Goal: Task Accomplishment & Management: Use online tool/utility

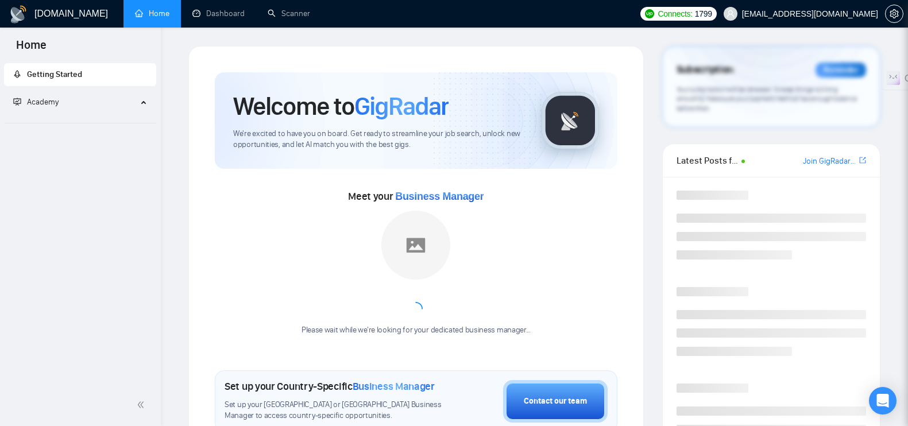
click at [881, 400] on icon "Open Intercom Messenger" at bounding box center [883, 401] width 12 height 14
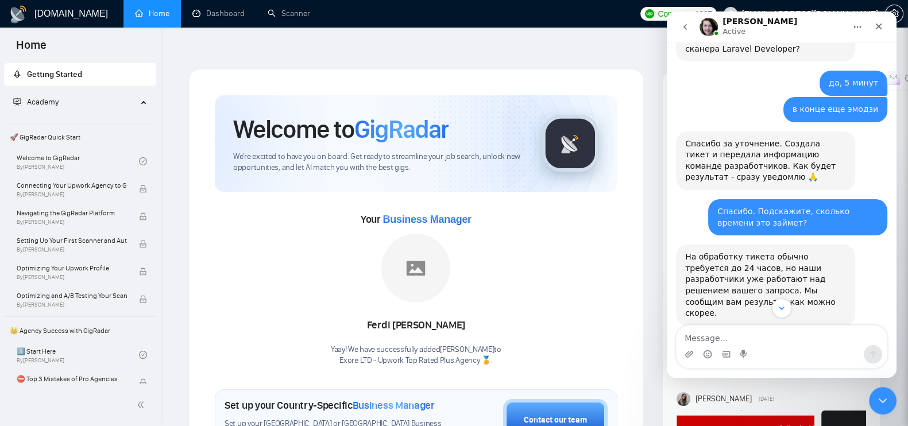
scroll to position [485, 0]
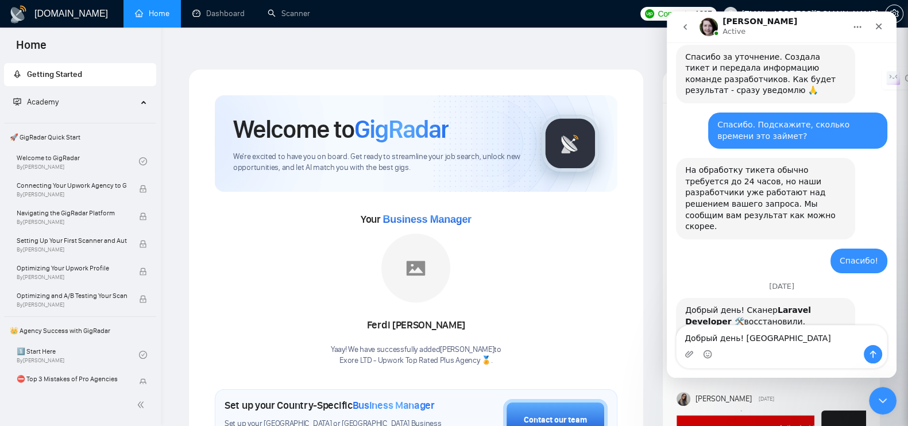
type textarea "Добрый день! Спасибо!"
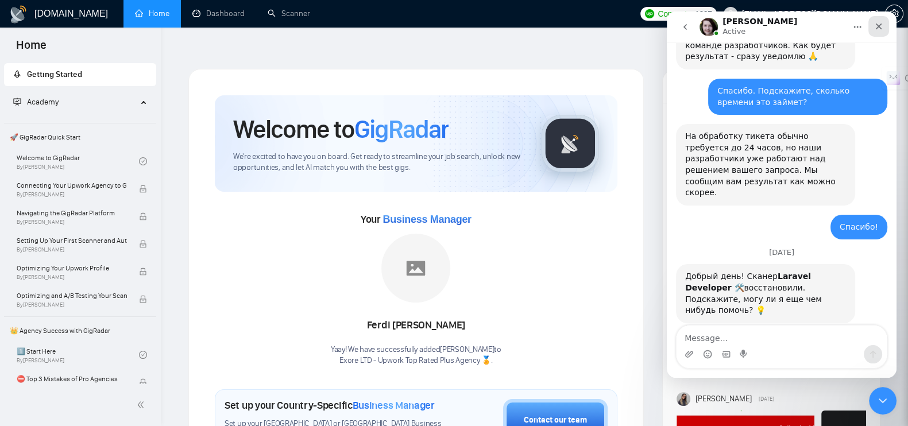
click at [880, 21] on div "Close" at bounding box center [878, 26] width 21 height 21
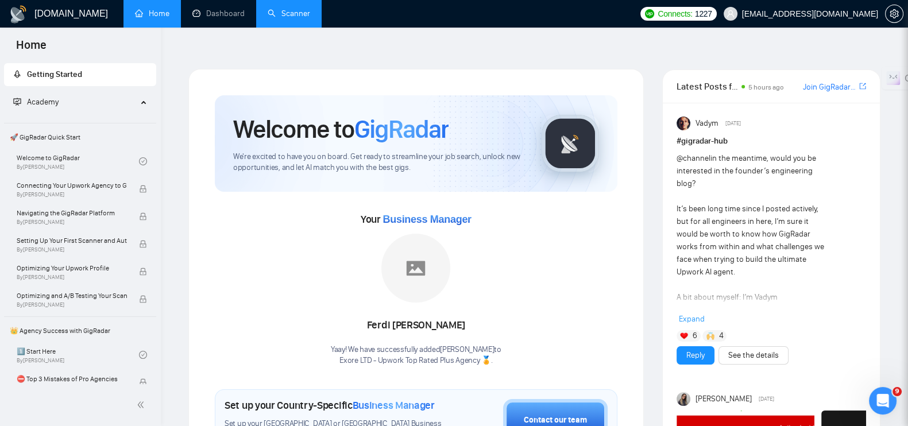
click at [273, 18] on link "Scanner" at bounding box center [289, 14] width 42 height 10
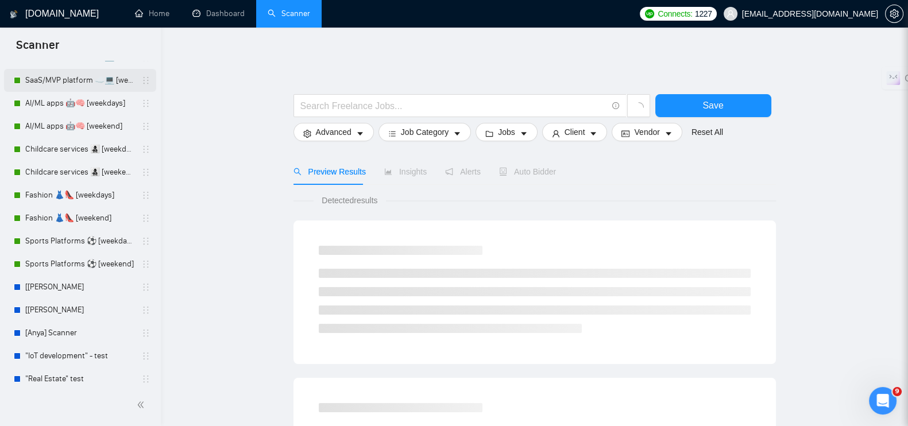
scroll to position [400, 0]
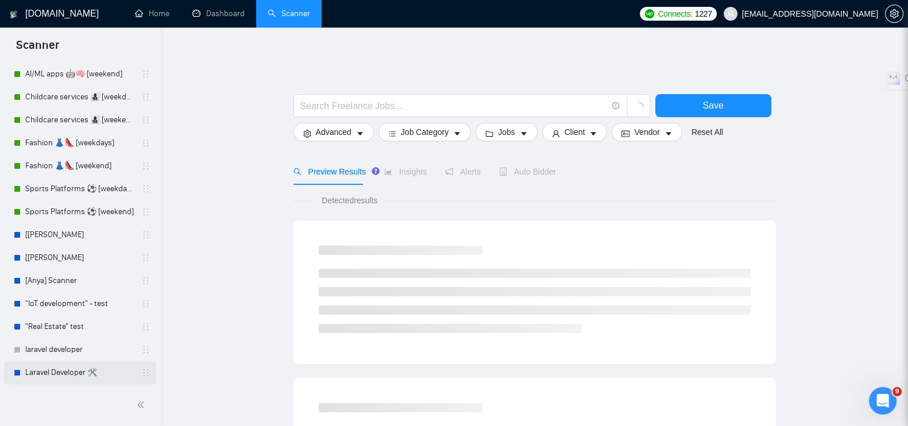
click at [82, 371] on link "Laravel Developer 🛠️" at bounding box center [79, 372] width 109 height 23
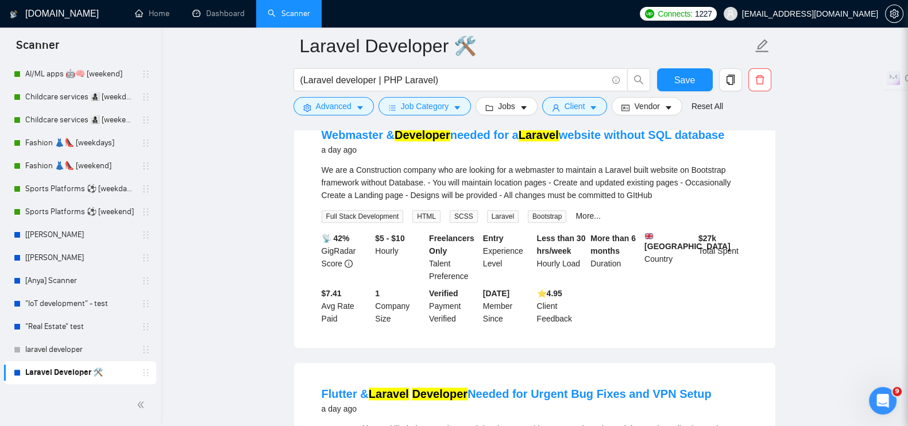
scroll to position [1507, 0]
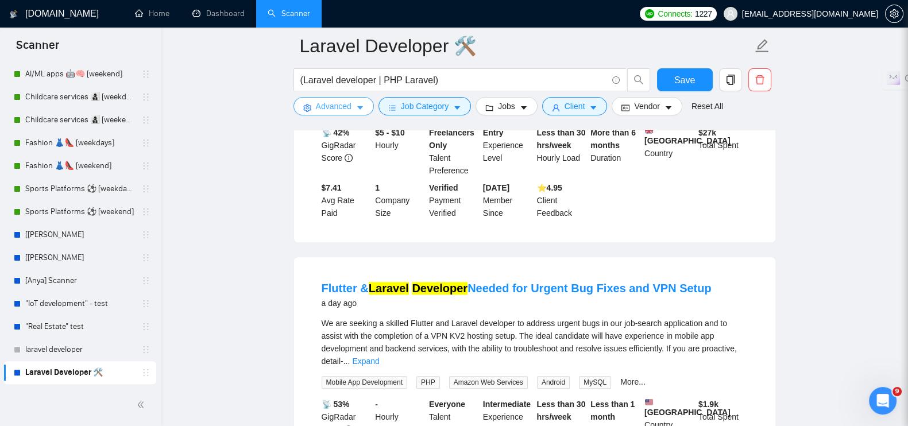
click at [341, 107] on span "Advanced" at bounding box center [334, 106] width 36 height 13
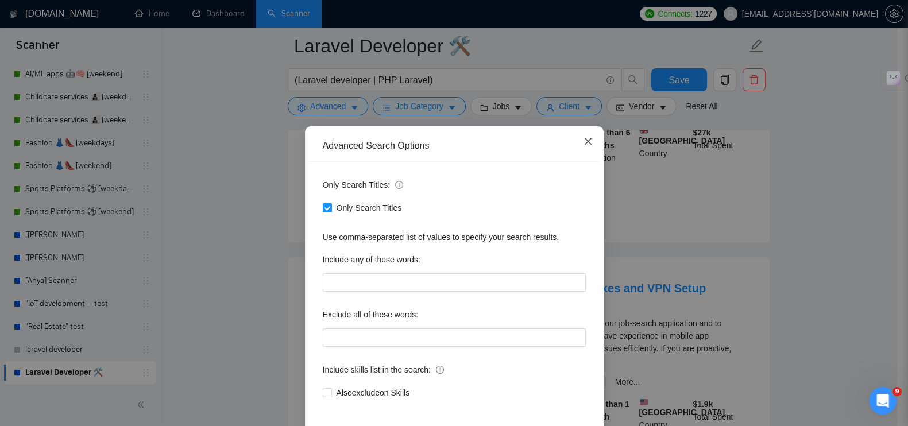
click at [574, 139] on span "Close" at bounding box center [587, 141] width 31 height 31
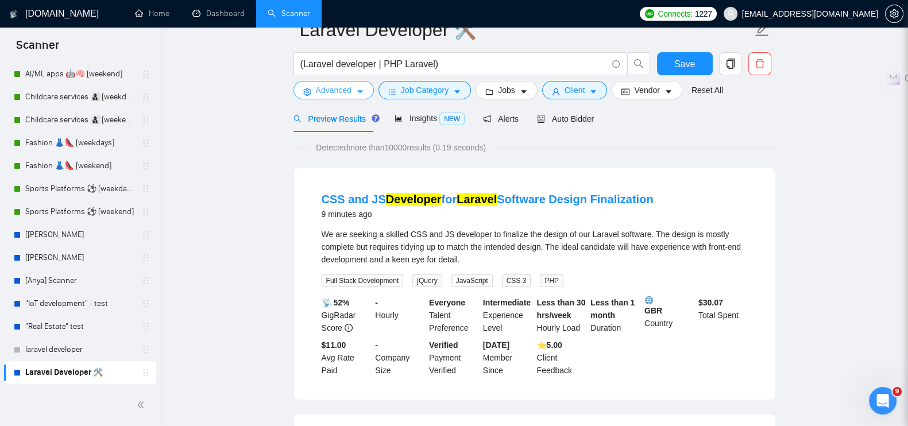
scroll to position [0, 0]
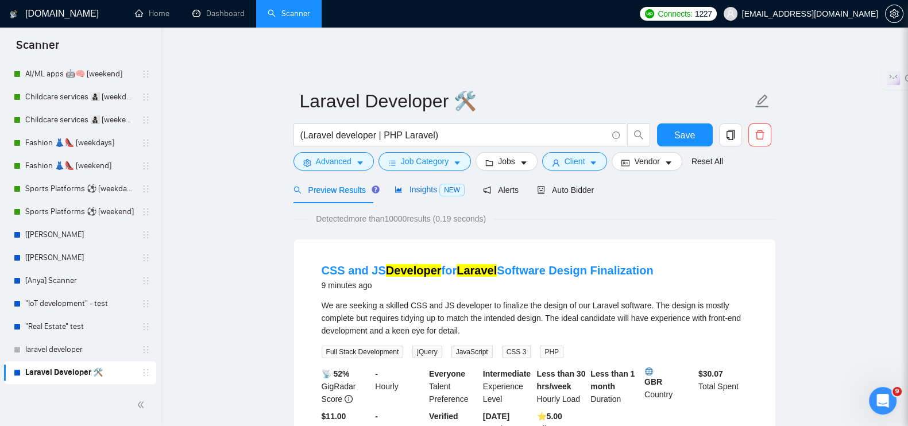
click at [416, 185] on span "Insights NEW" at bounding box center [429, 189] width 70 height 9
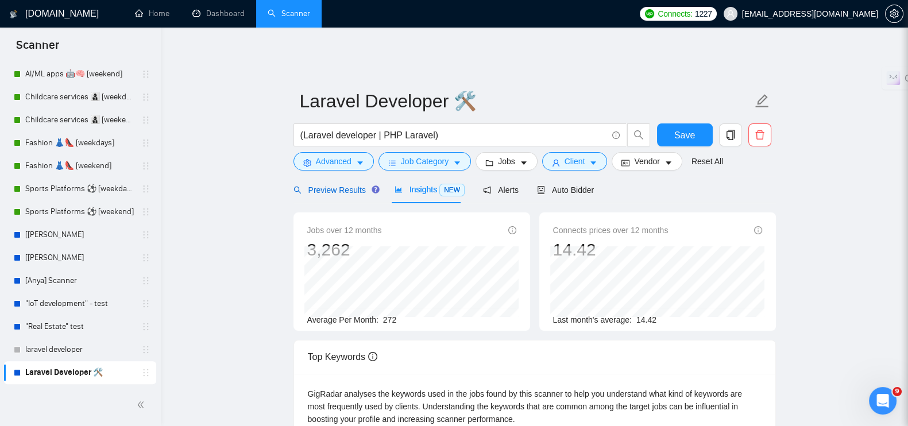
click at [351, 185] on span "Preview Results" at bounding box center [334, 189] width 83 height 9
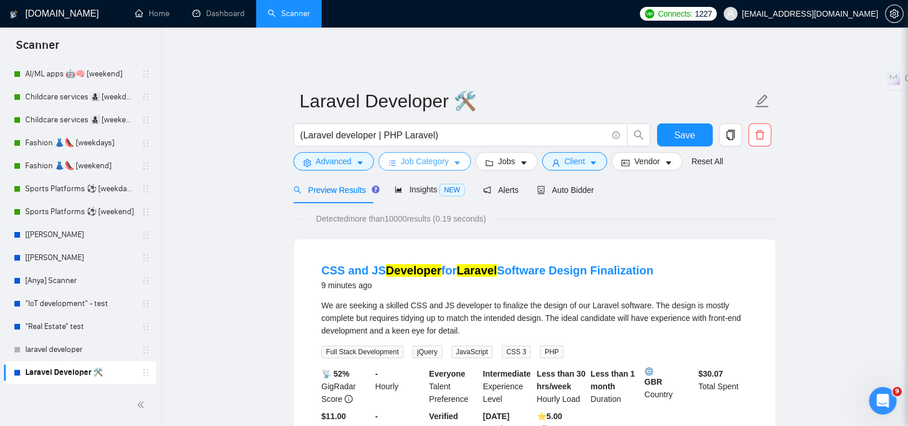
click at [424, 155] on span "Job Category" at bounding box center [425, 161] width 48 height 13
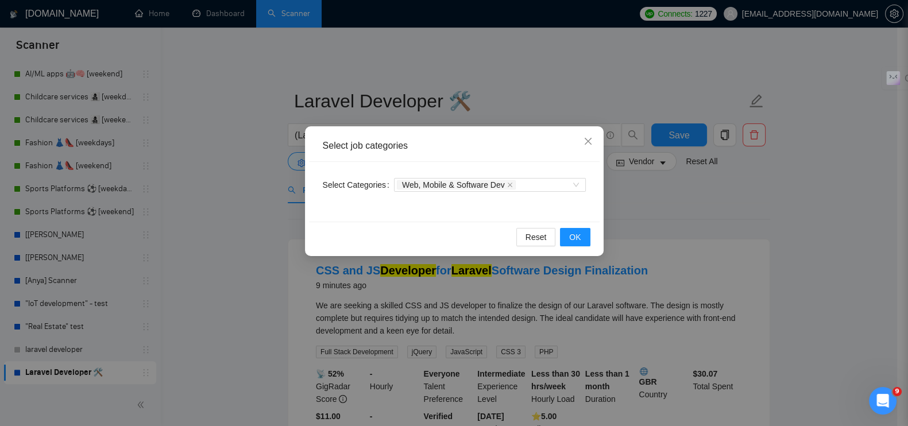
click at [235, 191] on div "Select job categories Select Categories Web, Mobile & Software Dev Reset OK" at bounding box center [454, 213] width 908 height 426
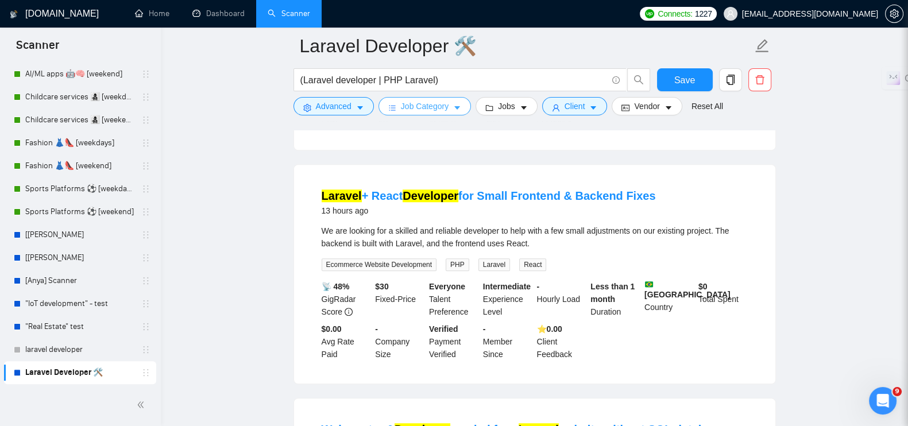
scroll to position [1076, 0]
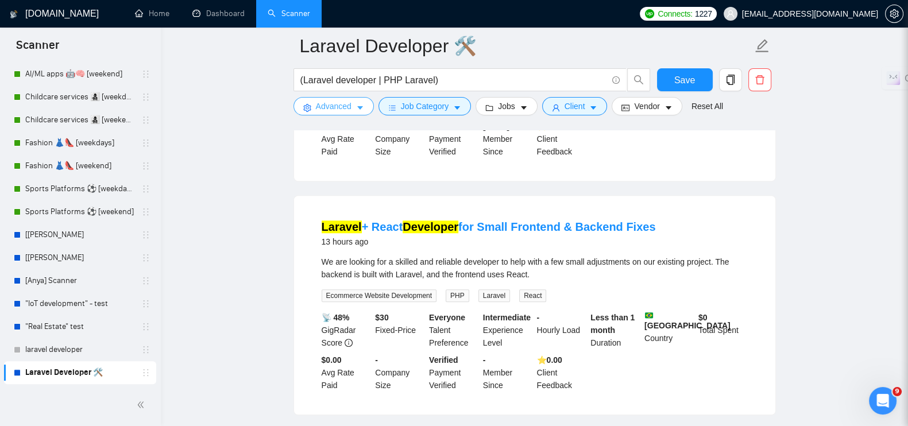
click at [315, 108] on button "Advanced" at bounding box center [333, 106] width 80 height 18
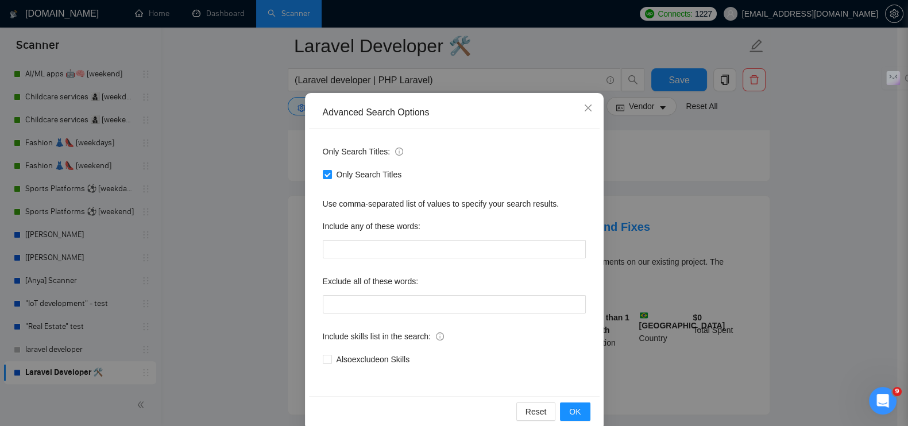
scroll to position [52, 0]
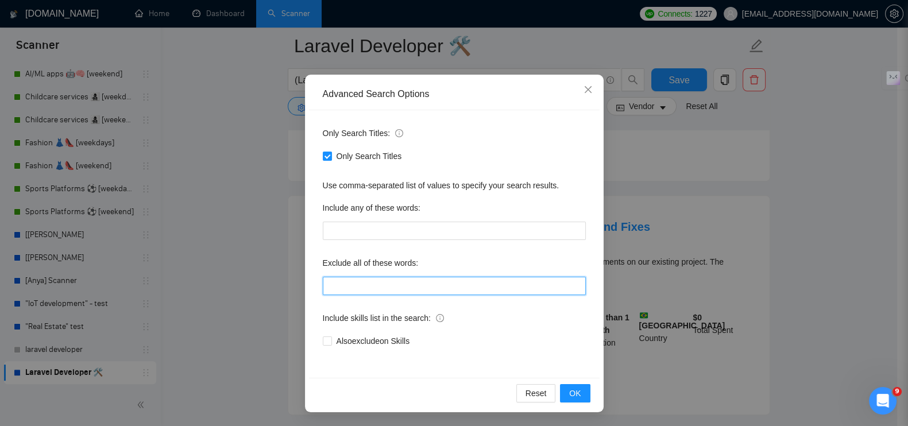
click at [373, 289] on input "text" at bounding box center [454, 286] width 263 height 18
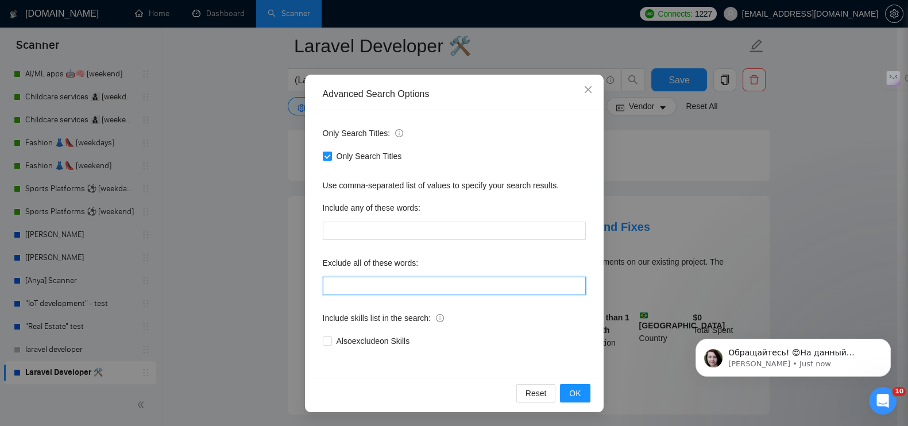
scroll to position [587, 0]
click at [821, 357] on span "Обращайтесь! 😍На данный момент я закрываю этот чат. Если появятся ещё вопросы, …" at bounding box center [801, 375] width 147 height 55
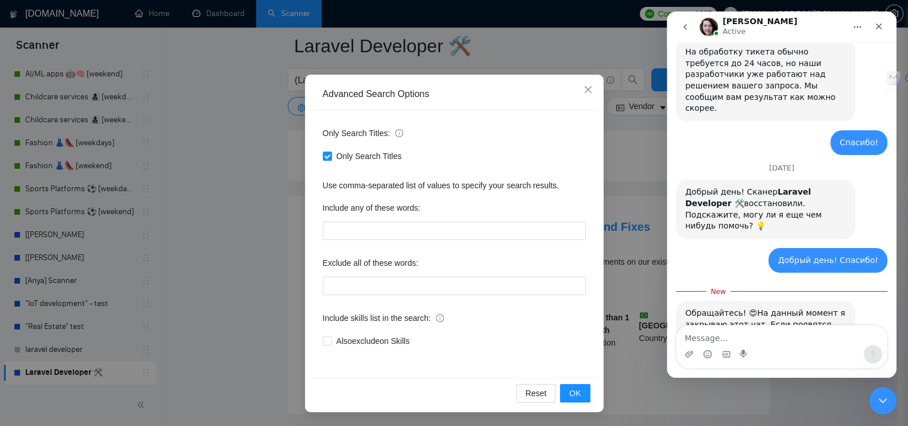
scroll to position [606, 0]
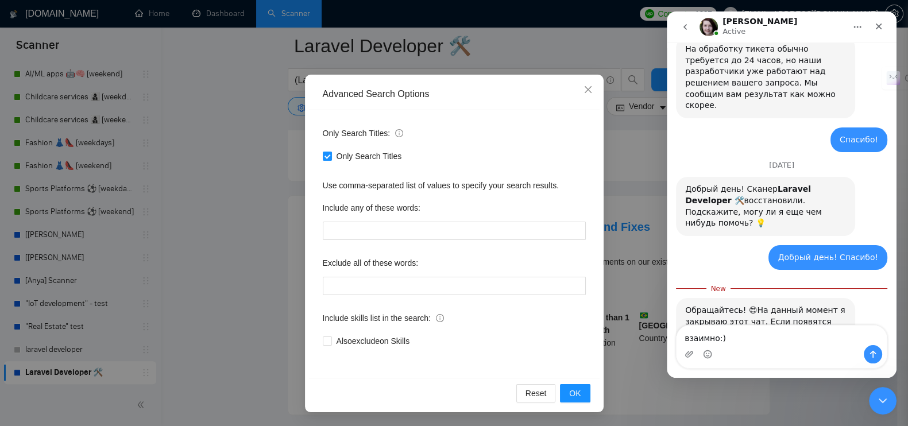
type textarea "взаимно:)"
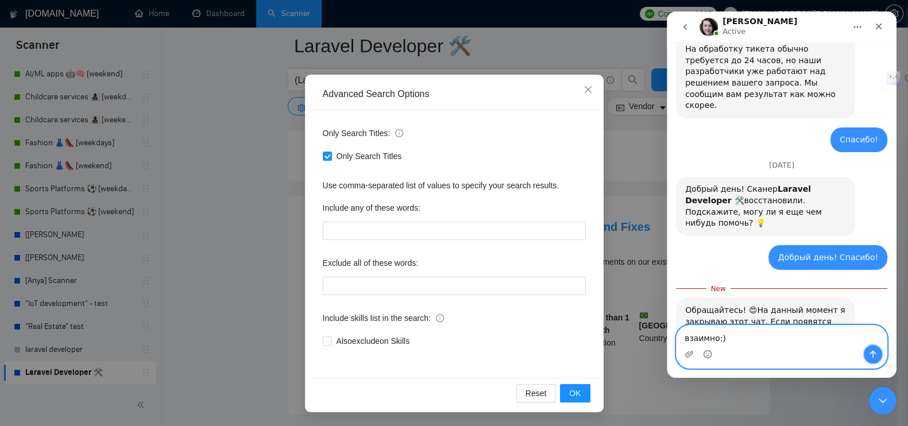
click at [878, 359] on button "Send a message…" at bounding box center [872, 354] width 18 height 18
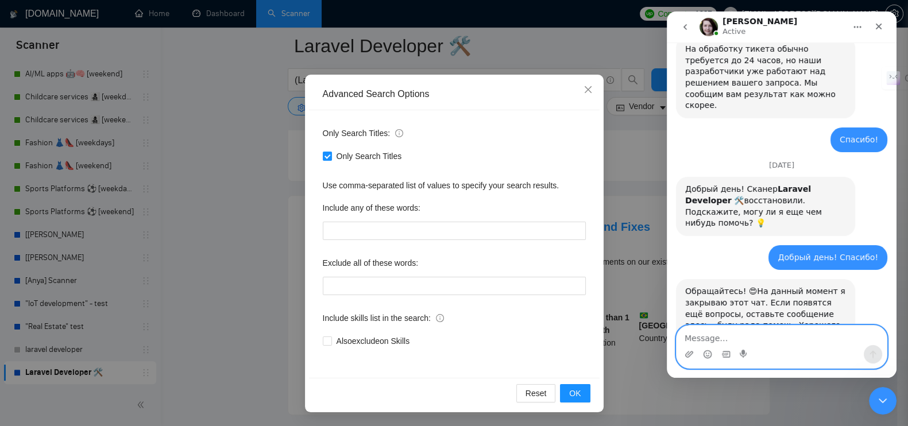
scroll to position [622, 0]
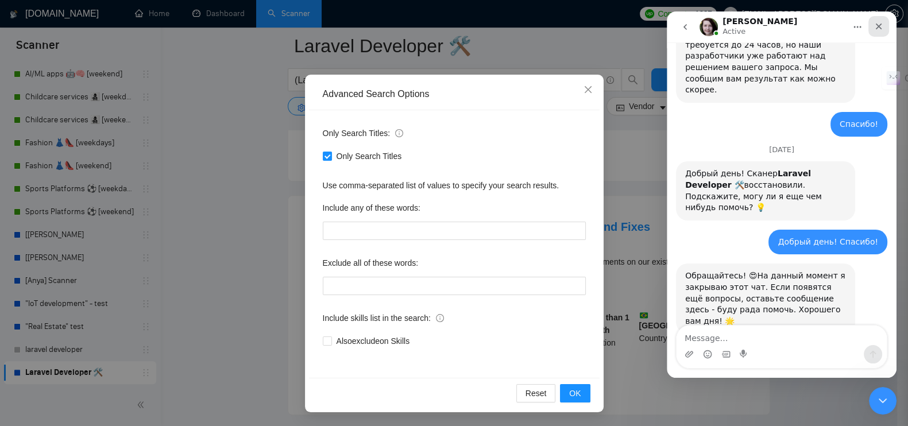
click at [880, 24] on icon "Close" at bounding box center [878, 26] width 9 height 9
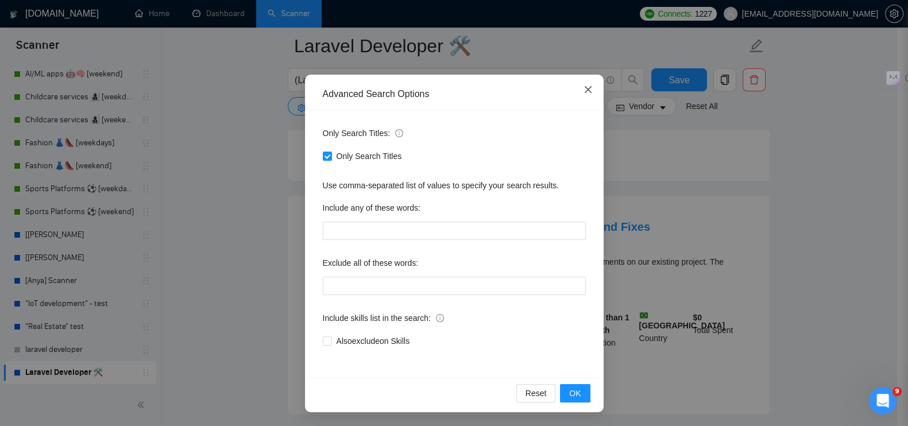
click at [586, 87] on icon "close" at bounding box center [587, 89] width 9 height 9
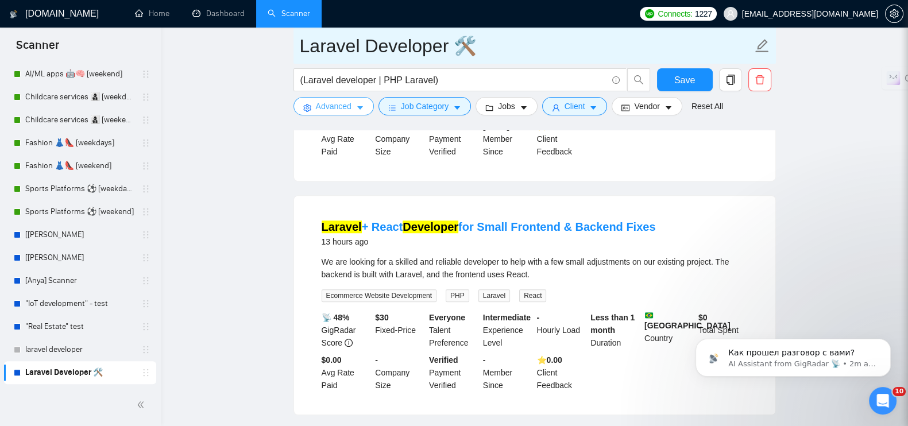
scroll to position [0, 0]
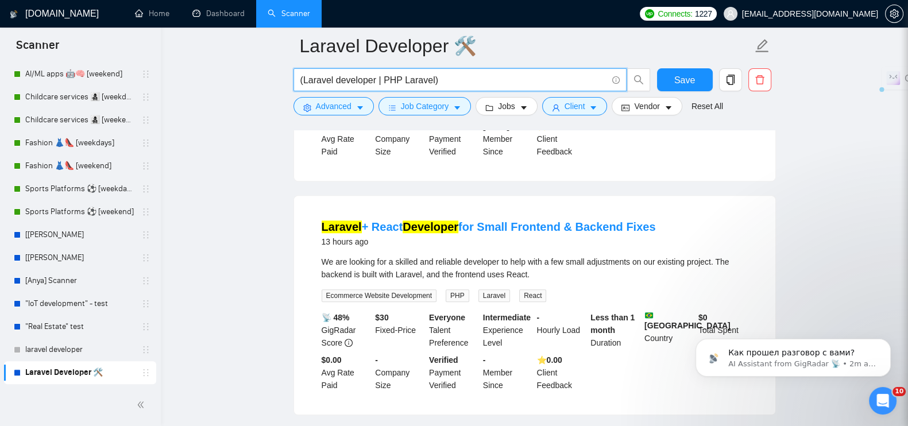
drag, startPoint x: 436, startPoint y: 82, endPoint x: 285, endPoint y: 74, distance: 151.2
click at [285, 74] on main "Laravel Developer 🛠️ (Laravel developer | PHP Laravel) Save Advanced Job Catego…" at bounding box center [534, 351] width 710 height 2746
click at [332, 104] on span "Advanced" at bounding box center [334, 106] width 36 height 13
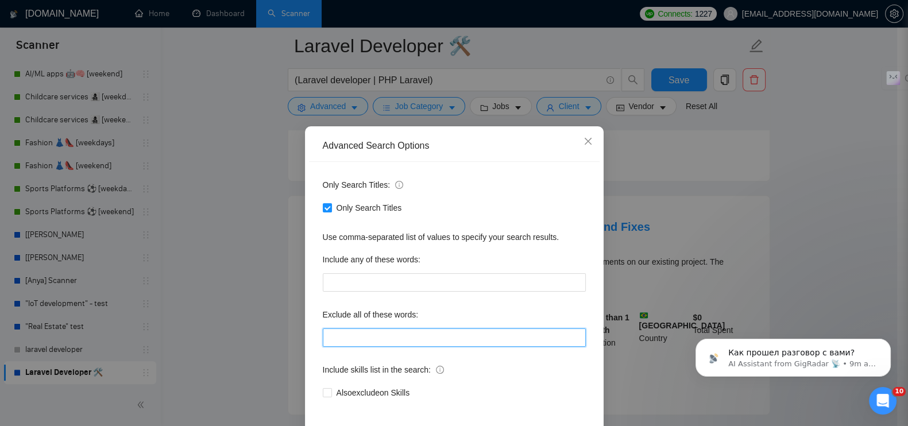
click at [359, 336] on input "text" at bounding box center [454, 337] width 263 height 18
paste input ""UI/UX Designer", "UX/UI Designer", "Product Designer", "Graphic Designer Neede…"
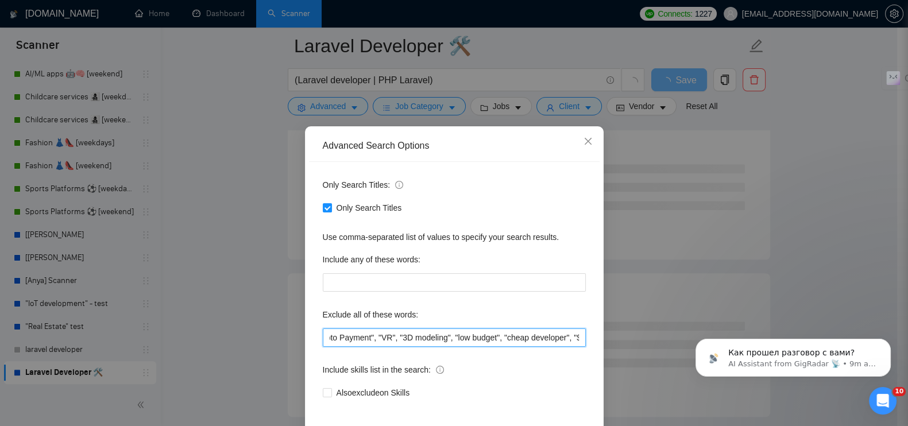
scroll to position [52, 0]
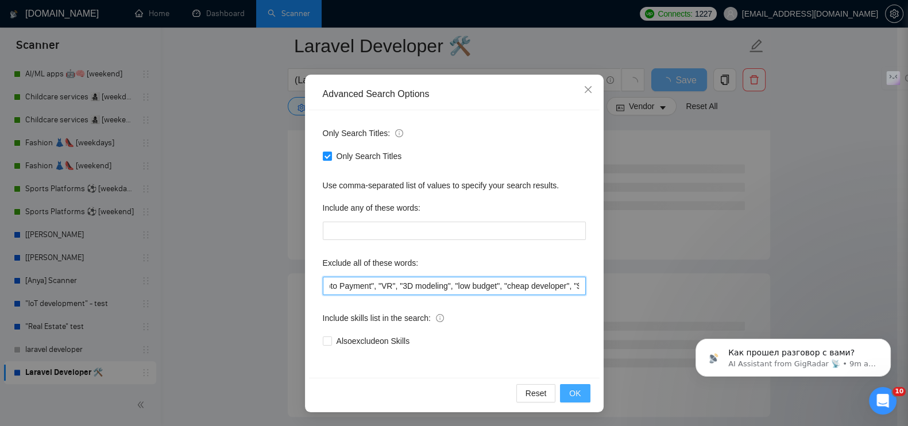
type input ""UI/UX Designer", "UX/UI Designer", "Product Designer", "Graphic Designer Neede…"
click at [569, 398] on span "OK" at bounding box center [574, 393] width 11 height 13
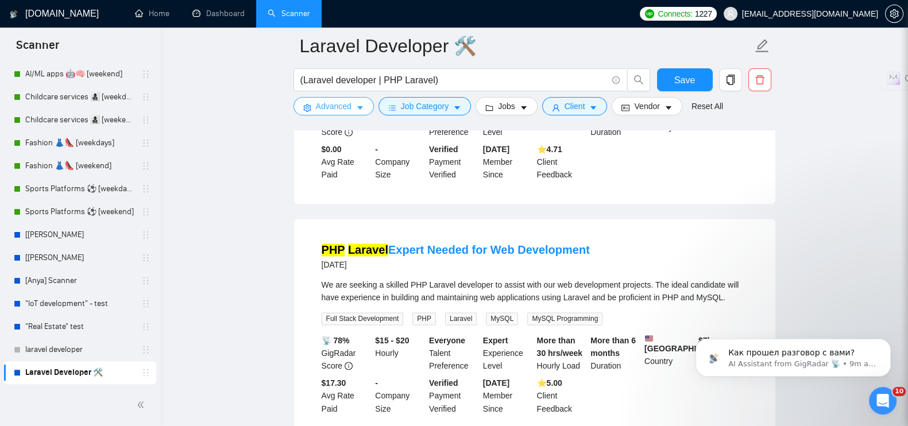
scroll to position [2401, 0]
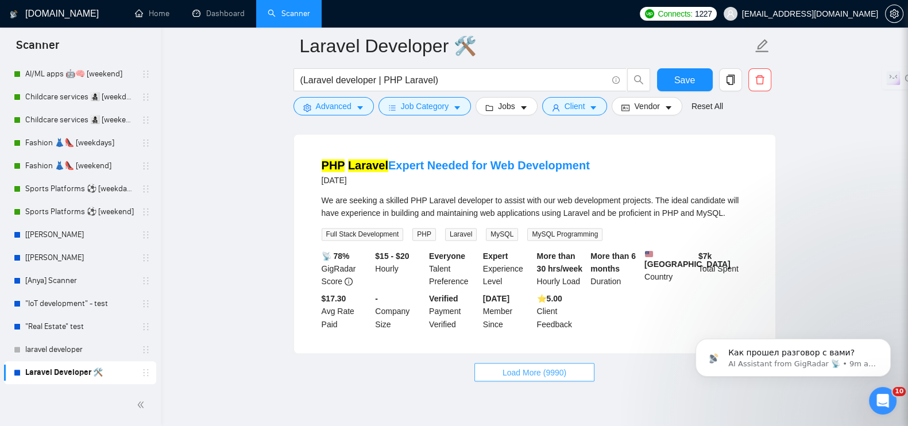
click at [540, 366] on span "Load More (9990)" at bounding box center [534, 372] width 64 height 13
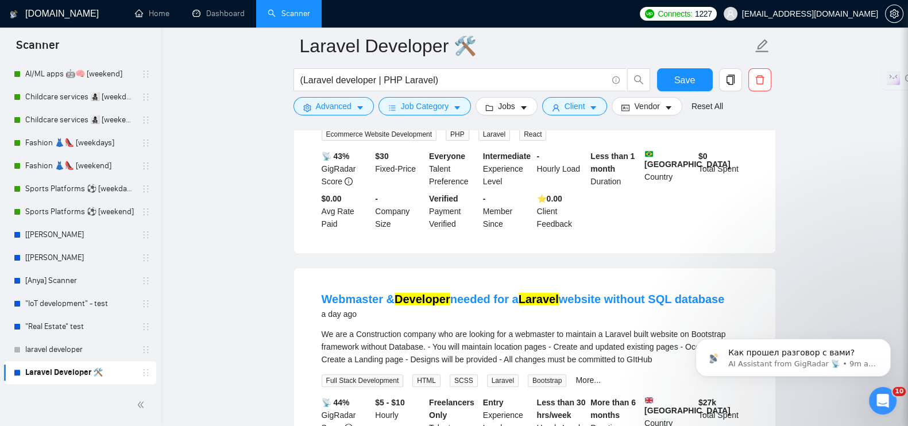
scroll to position [320, 0]
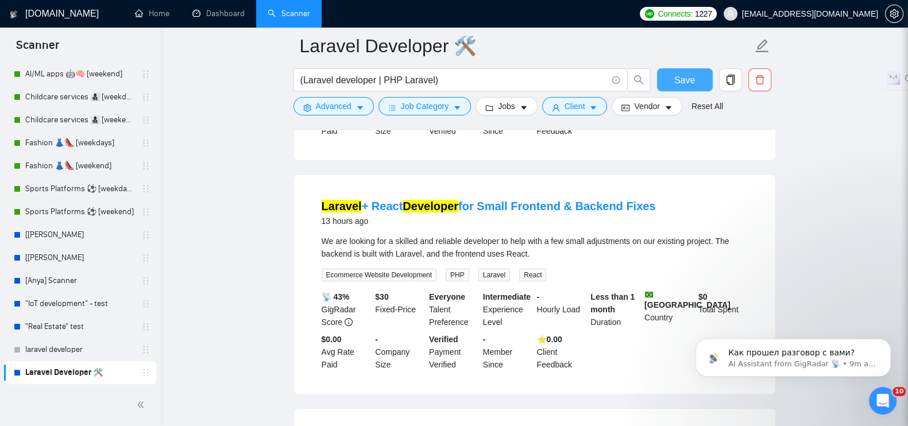
click at [674, 71] on button "Save" at bounding box center [685, 79] width 56 height 23
click at [328, 109] on span "Advanced" at bounding box center [334, 106] width 36 height 13
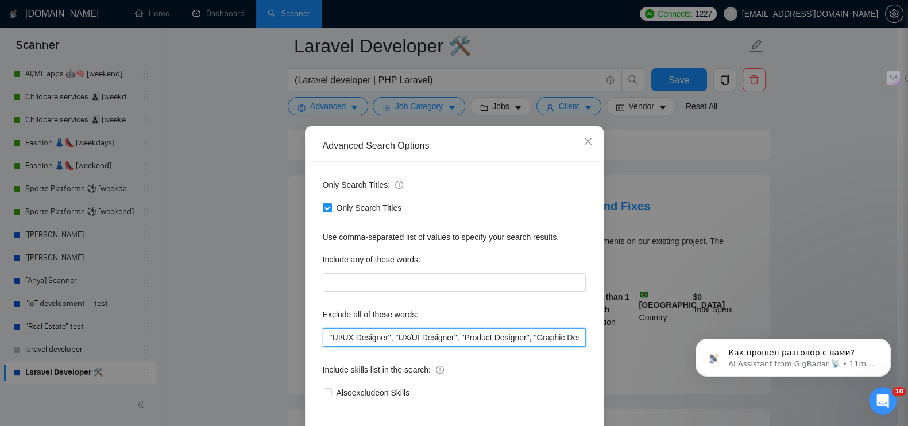
click at [361, 339] on input ""UI/UX Designer", "UX/UI Designer", "Product Designer", "Graphic Designer Neede…" at bounding box center [454, 337] width 263 height 18
paste input ""UI/UX Designer", "UX/UI Designer", "Product Designer", "Graphic Designer Neede…"
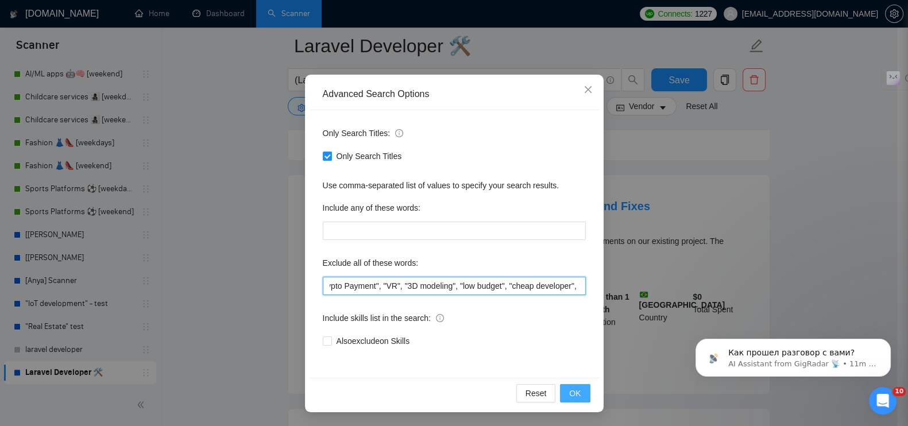
type input ""UI/UX Designer", "UX/UI Designer", "Product Designer", "Graphic Designer Neede…"
click at [569, 391] on span "OK" at bounding box center [574, 393] width 11 height 13
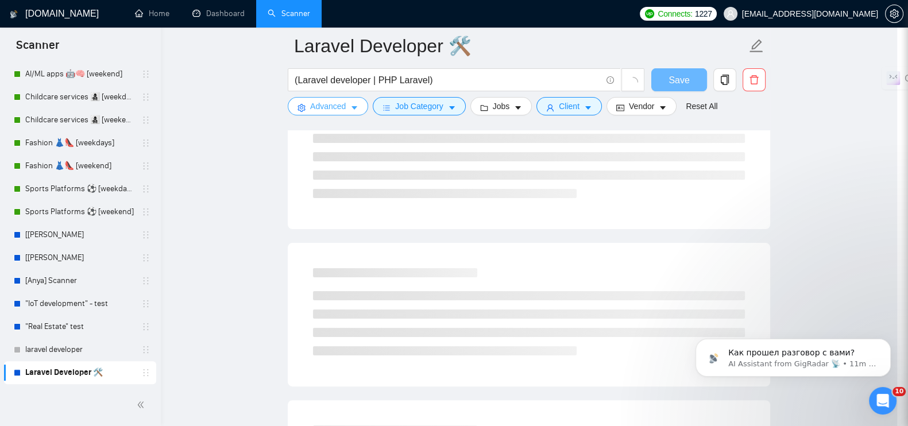
scroll to position [0, 0]
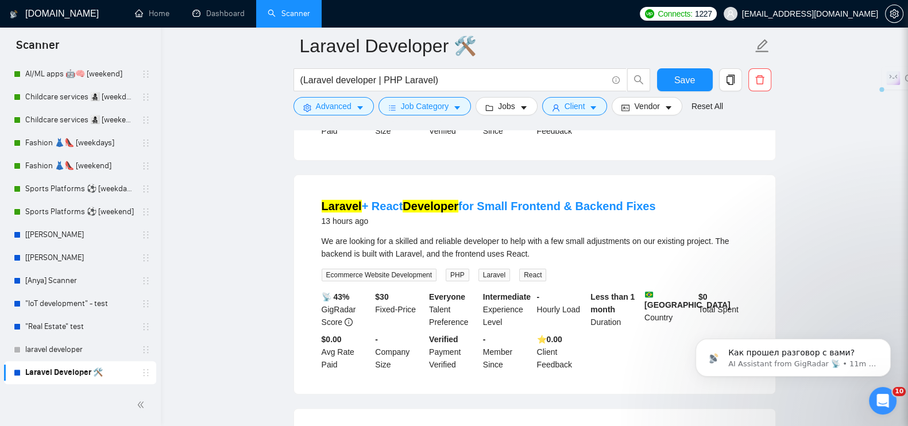
drag, startPoint x: 479, startPoint y: 184, endPoint x: 653, endPoint y: 195, distance: 173.7
click at [653, 195] on li "Laravel + React Developer for Small Frontend & Backend Fixes 13 hours ago We ar…" at bounding box center [534, 284] width 453 height 191
copy link "Small Frontend & Backend Fixes"
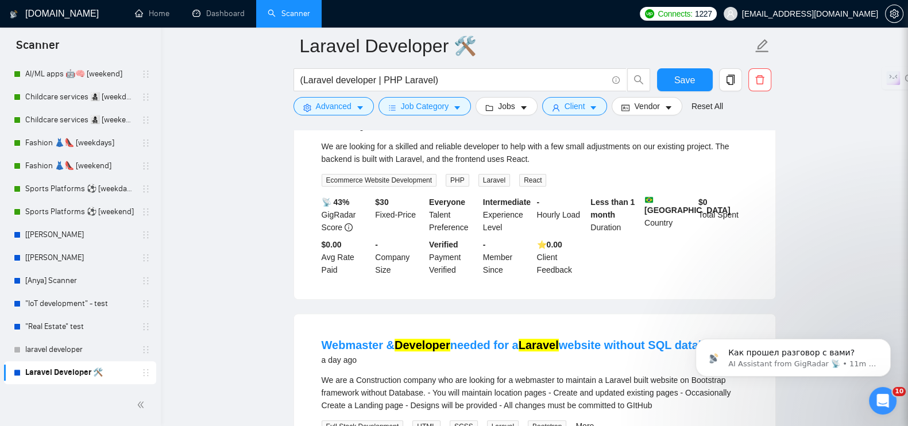
scroll to position [463, 0]
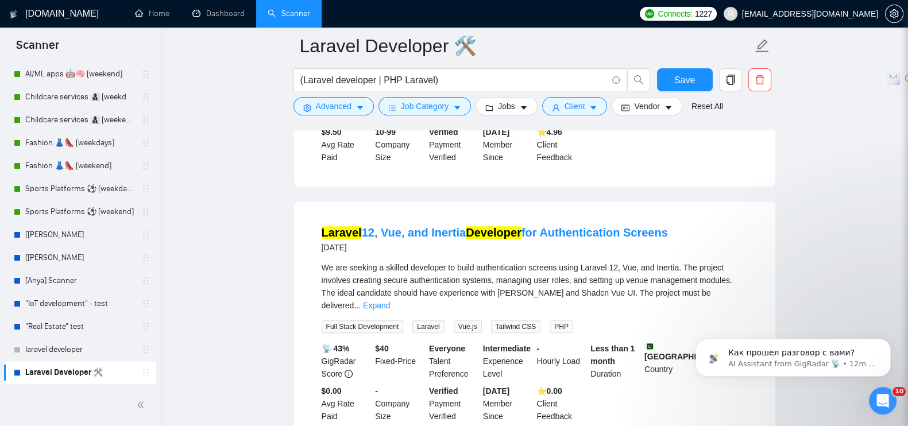
scroll to position [1396, 0]
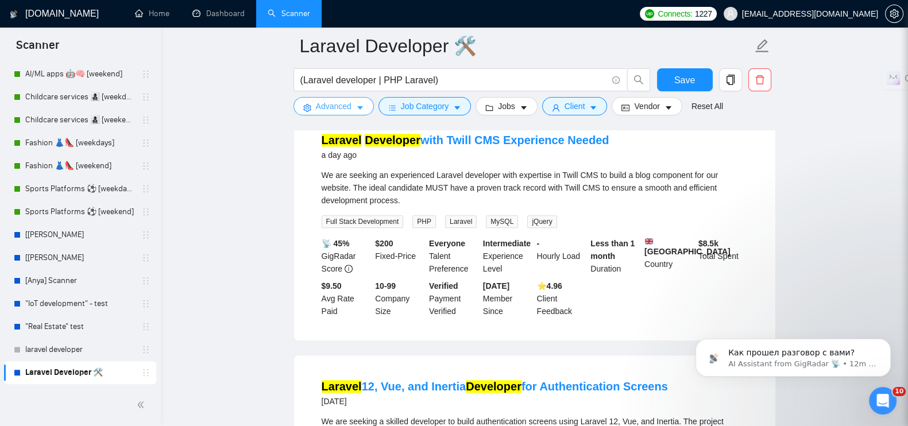
click at [356, 113] on button "Advanced" at bounding box center [333, 106] width 80 height 18
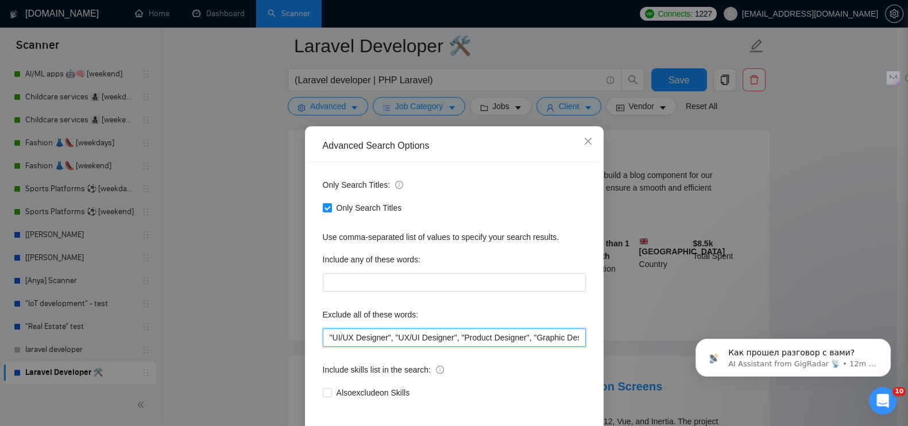
click at [393, 333] on input ""UI/UX Designer", "UX/UI Designer", "Product Designer", "Graphic Designer Neede…" at bounding box center [454, 337] width 263 height 18
paste input ""UI/UX Designer", "UX/UI Designer", "Product Designer", "Graphic Designer Neede…"
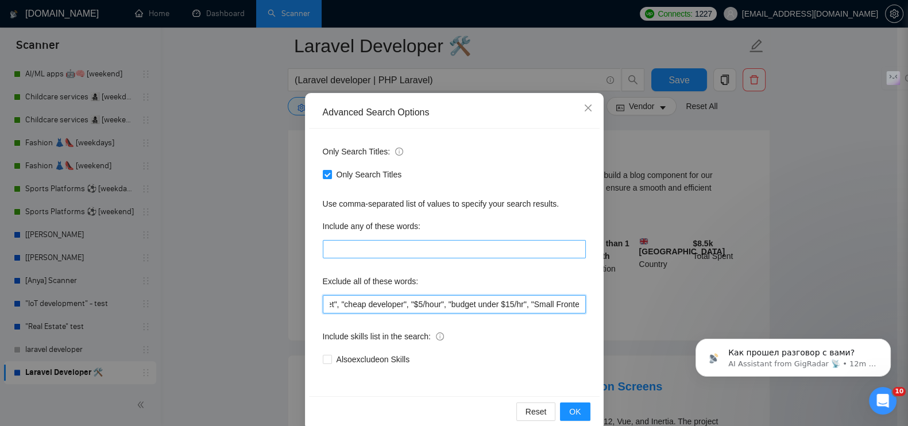
scroll to position [52, 0]
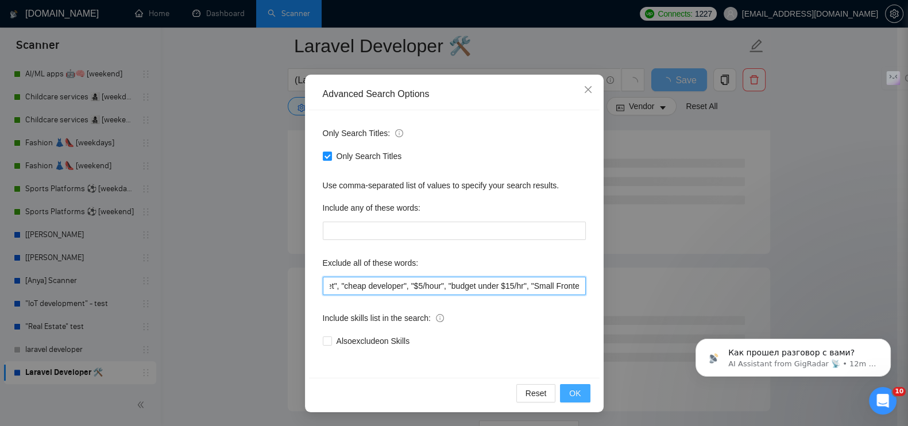
type input ""UI/UX Designer", "UX/UI Designer", "Product Designer", "Graphic Designer Neede…"
click at [563, 389] on button "OK" at bounding box center [575, 393] width 30 height 18
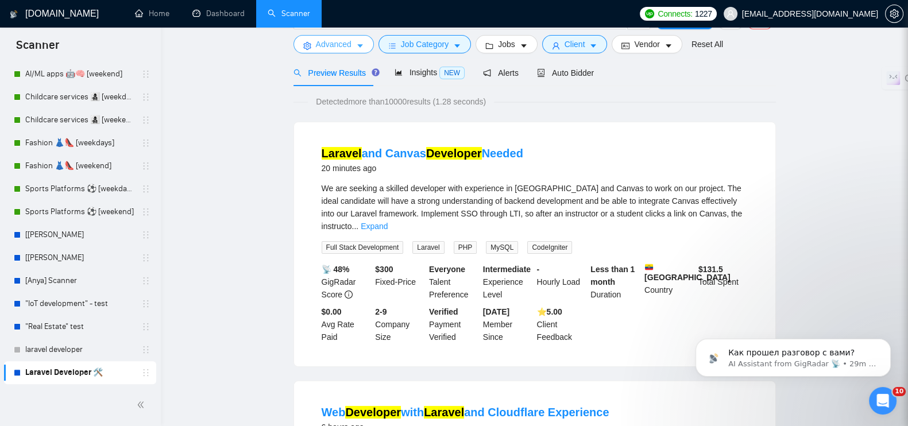
scroll to position [0, 0]
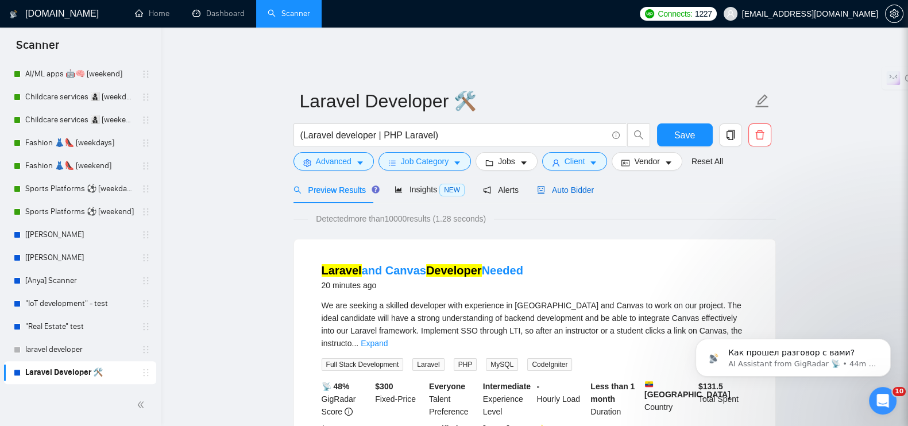
click at [560, 185] on span "Auto Bidder" at bounding box center [565, 189] width 57 height 9
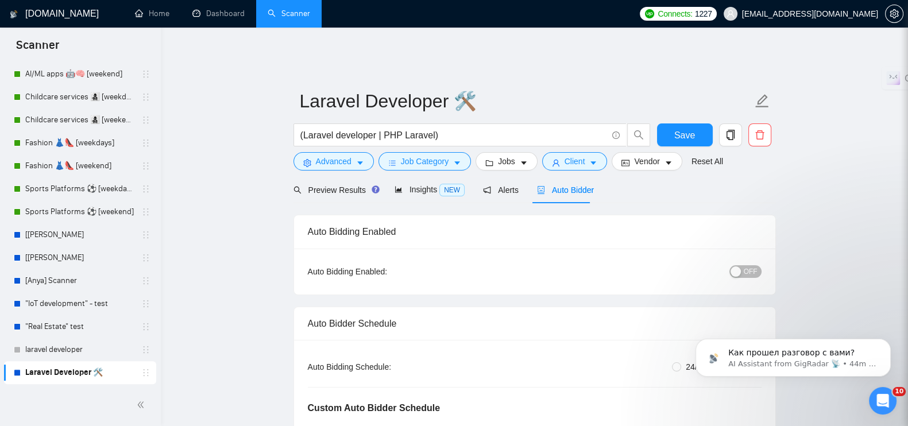
radio input "false"
radio input "true"
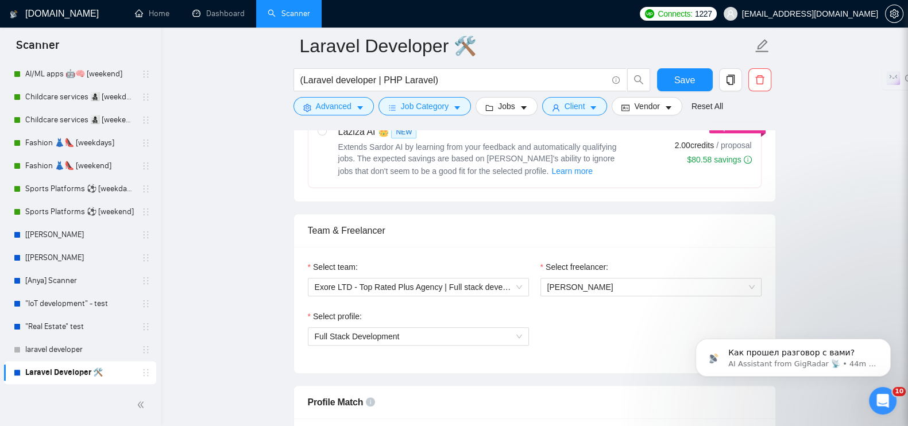
scroll to position [718, 0]
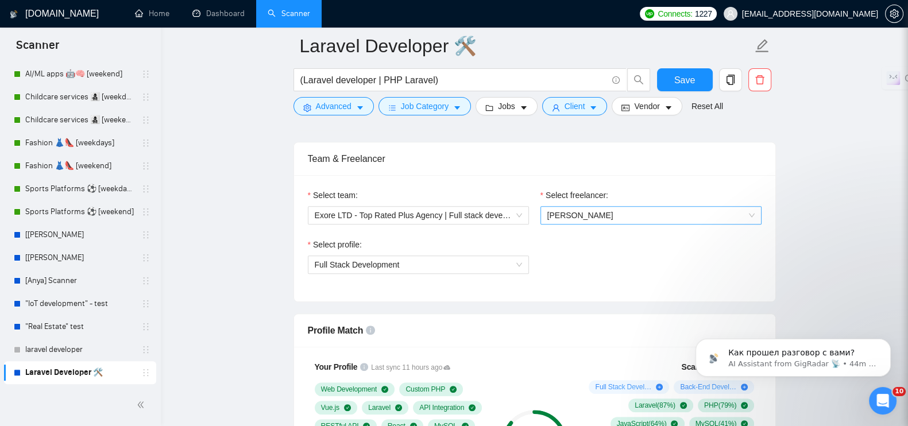
click at [588, 211] on span "[PERSON_NAME]" at bounding box center [580, 215] width 66 height 9
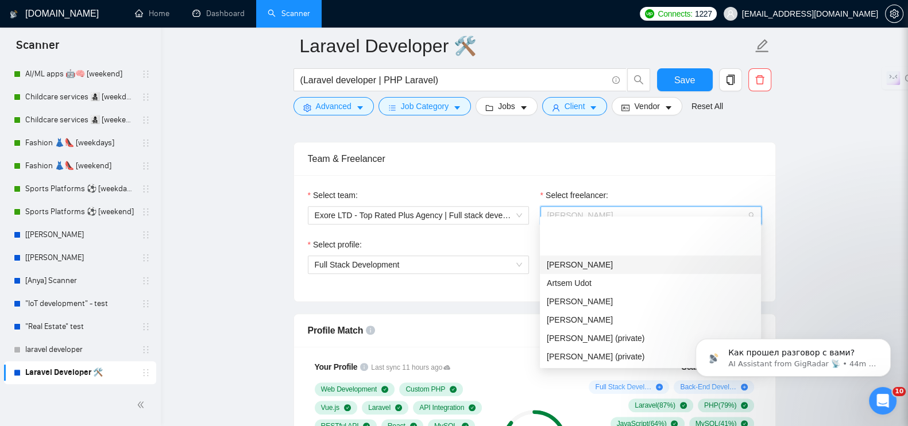
scroll to position [55, 0]
click at [604, 245] on span "[PERSON_NAME]" at bounding box center [579, 246] width 66 height 9
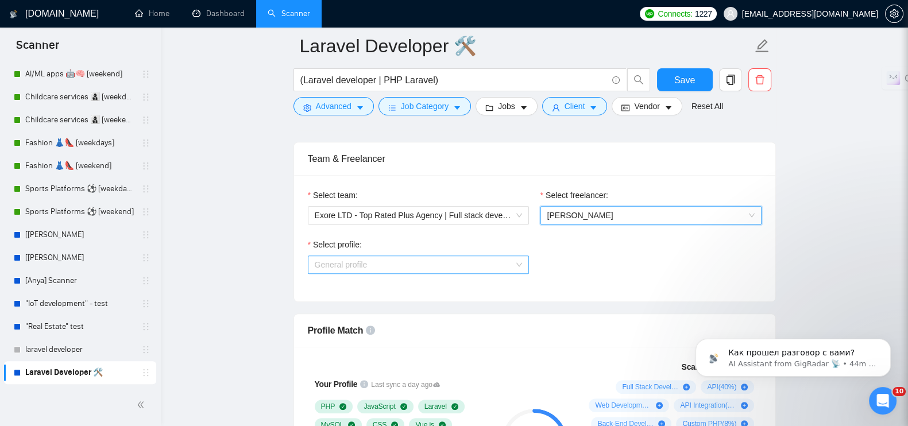
click at [354, 260] on span "General profile" at bounding box center [341, 264] width 53 height 9
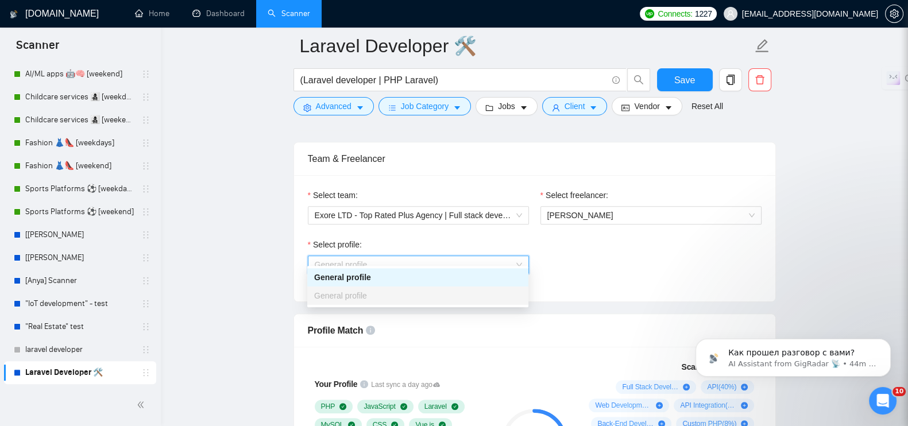
click at [354, 260] on span "General profile" at bounding box center [341, 264] width 53 height 9
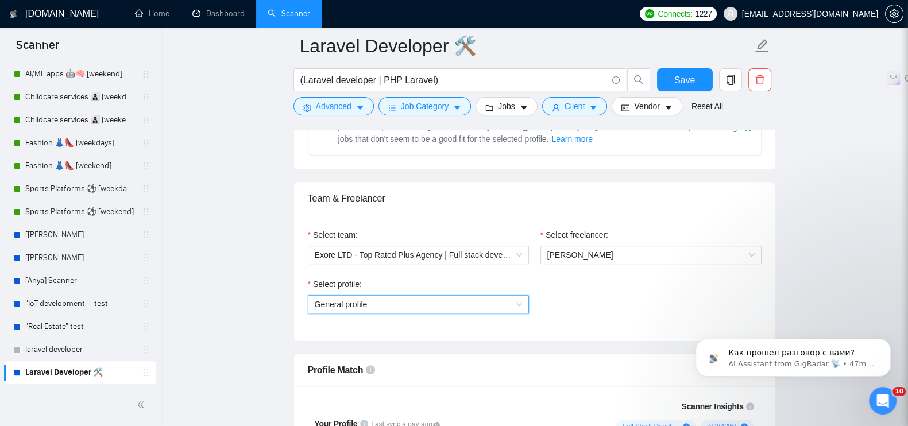
scroll to position [646, 0]
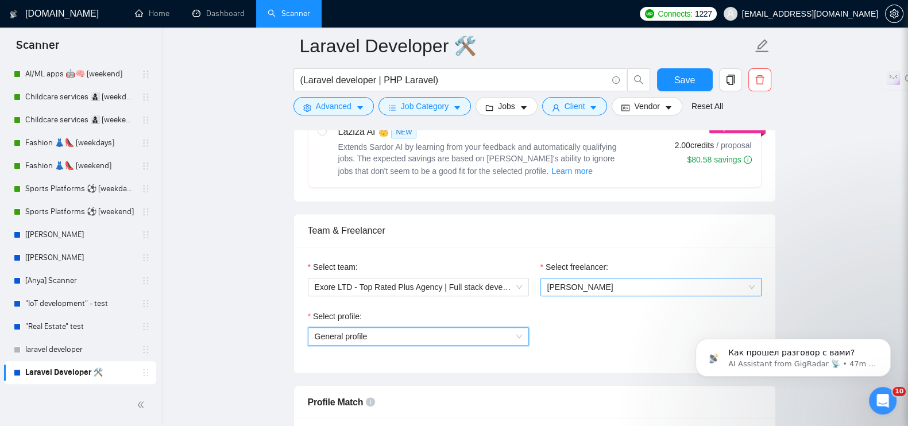
click at [719, 280] on span "[PERSON_NAME]" at bounding box center [650, 286] width 207 height 17
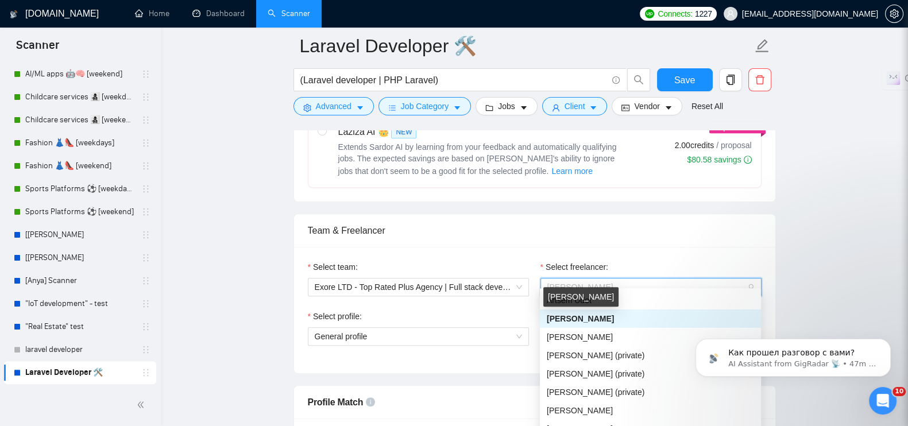
click at [579, 319] on span "[PERSON_NAME]" at bounding box center [579, 318] width 67 height 9
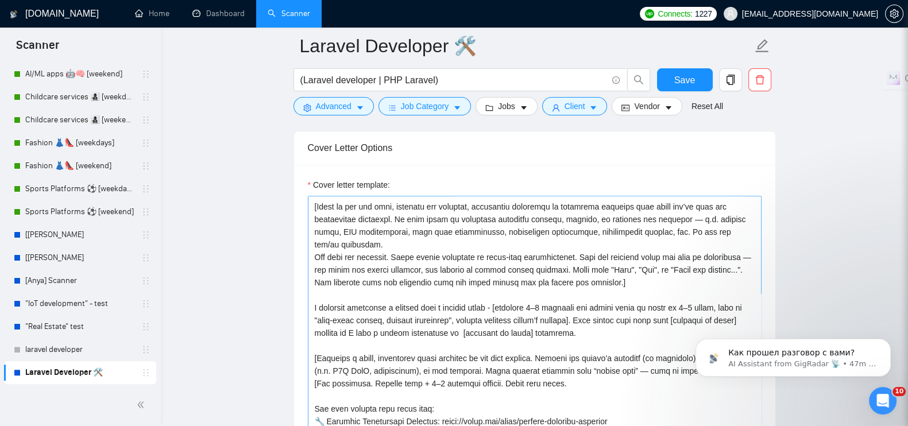
scroll to position [80, 0]
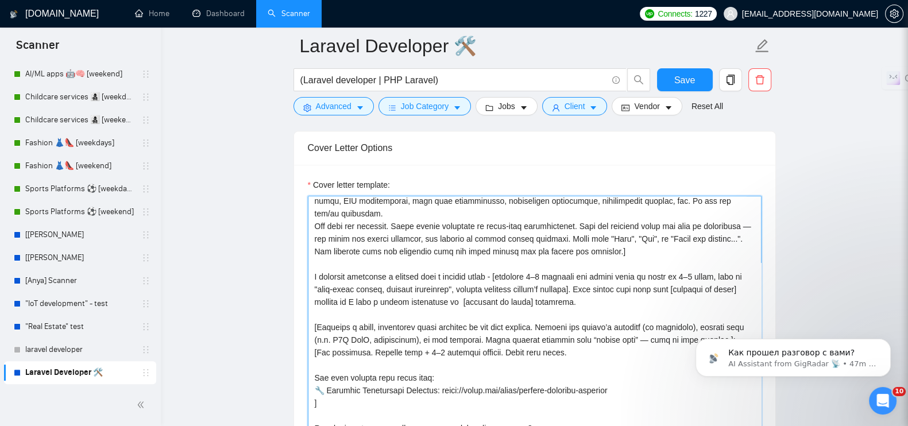
click at [468, 265] on textarea "Cover letter template:" at bounding box center [534, 325] width 453 height 258
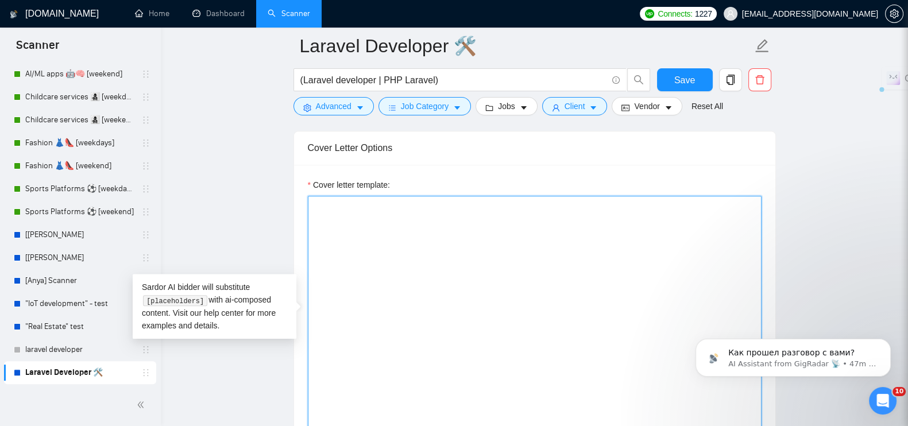
scroll to position [0, 0]
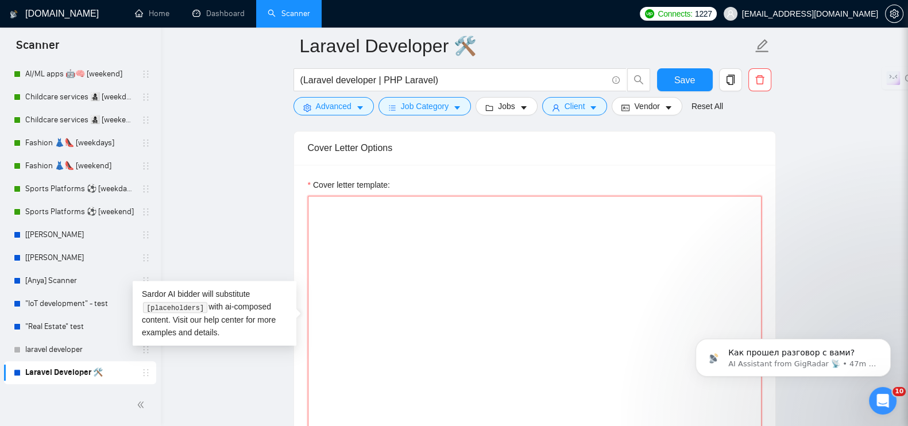
paste textarea "[Lorem i dolorsit ametcons adipi eli seddoe’t inci, utl "Etd 👋" ma "Al 👋" en ad…"
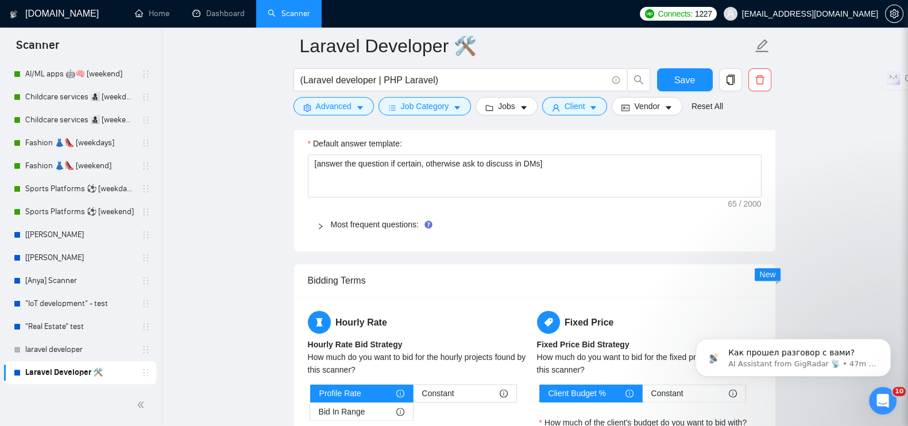
scroll to position [1740, 0]
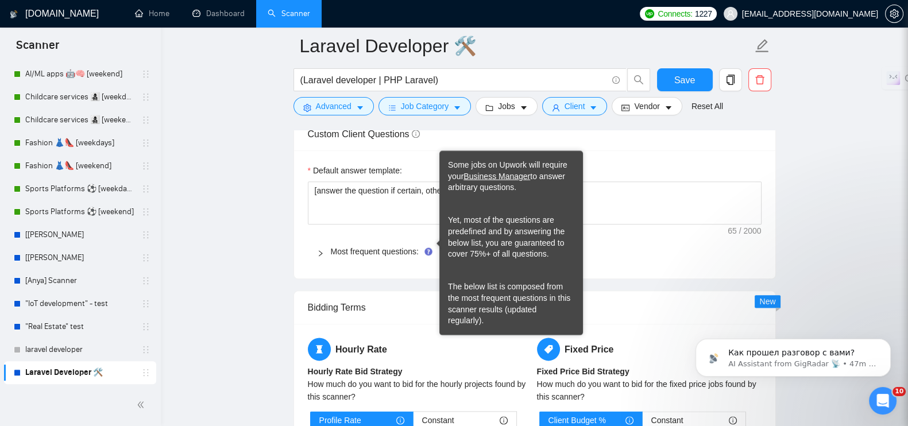
type textarea "[Lorem i dolorsit ametcons adipi eli seddoe’t inci, utl "Etd 👋" ma "Al 👋" en ad…"
click at [427, 247] on icon "Tooltip anchor" at bounding box center [427, 250] width 7 height 7
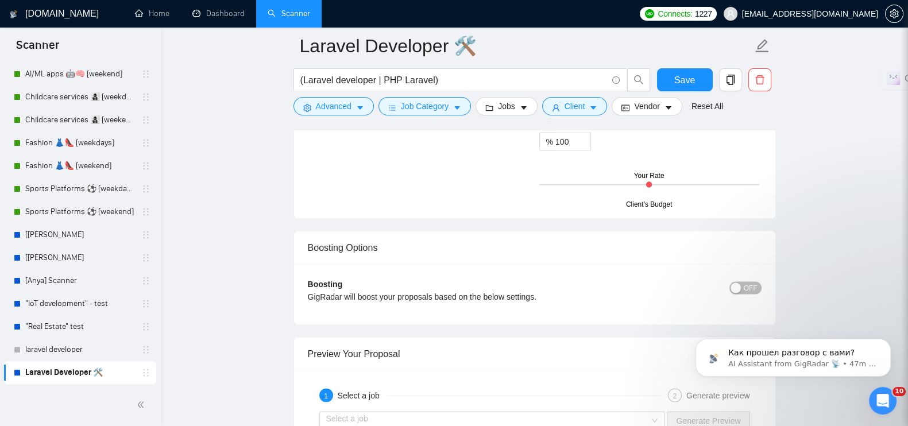
scroll to position [2816, 0]
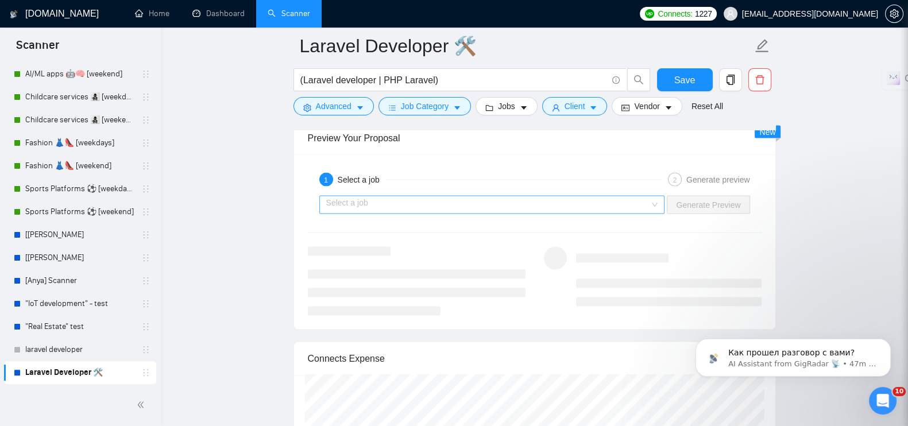
click at [363, 196] on input "search" at bounding box center [488, 204] width 324 height 17
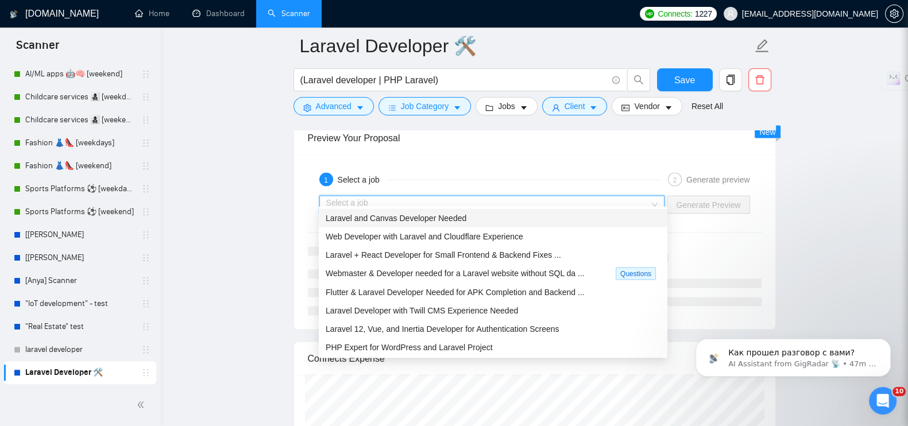
click at [371, 218] on span "Laravel and Canvas Developer Needed" at bounding box center [395, 218] width 141 height 9
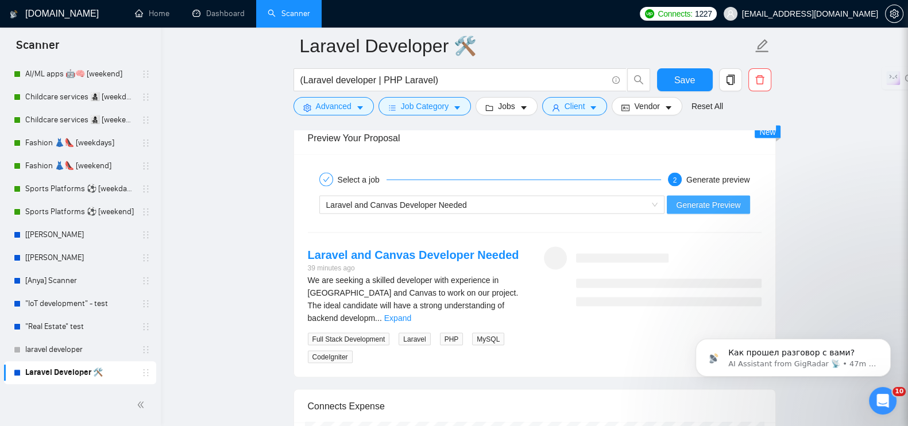
click at [705, 200] on span "Generate Preview" at bounding box center [708, 205] width 64 height 13
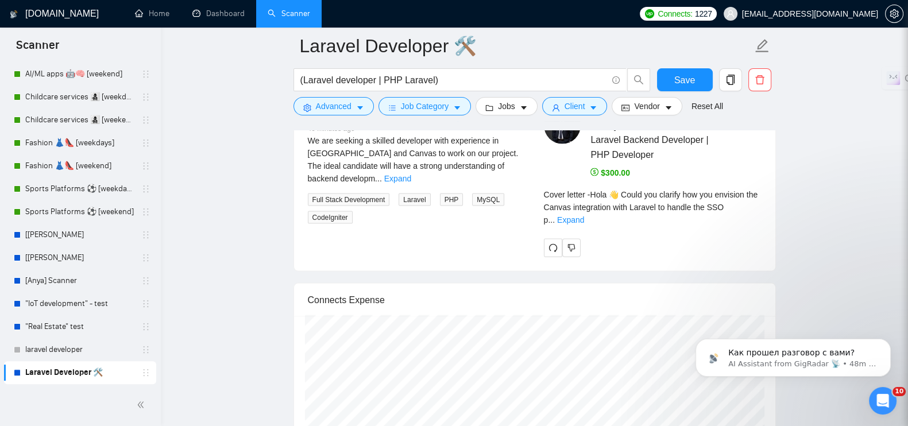
scroll to position [2960, 0]
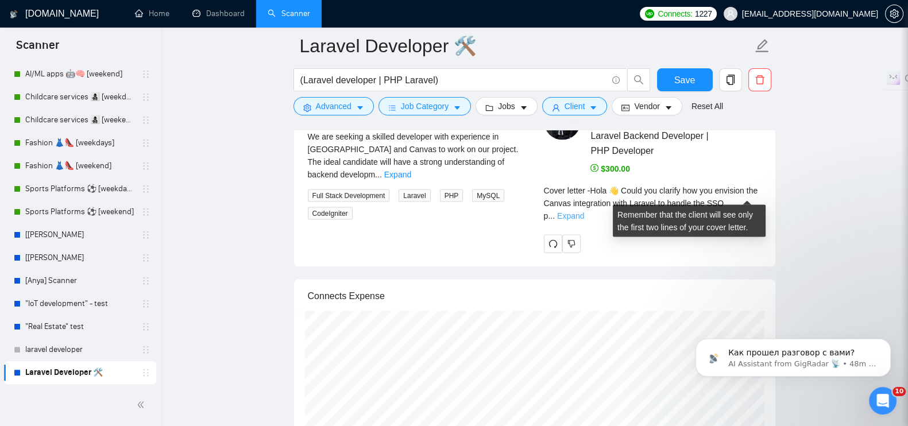
click at [584, 211] on link "Expand" at bounding box center [570, 215] width 27 height 9
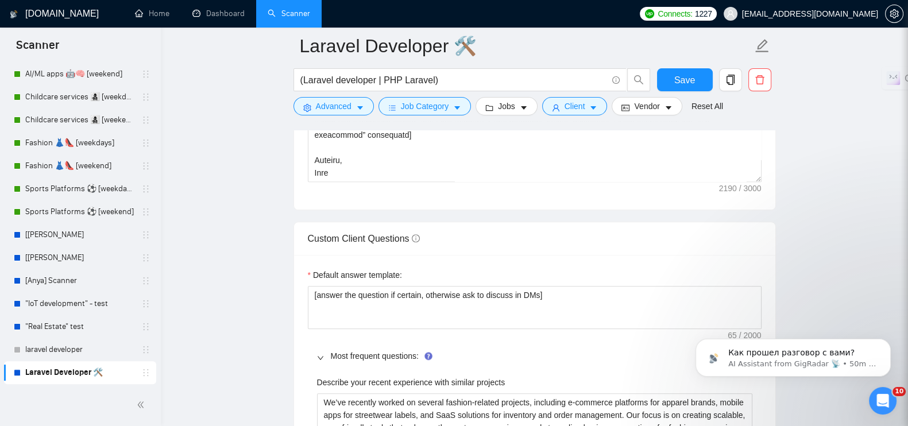
scroll to position [1453, 0]
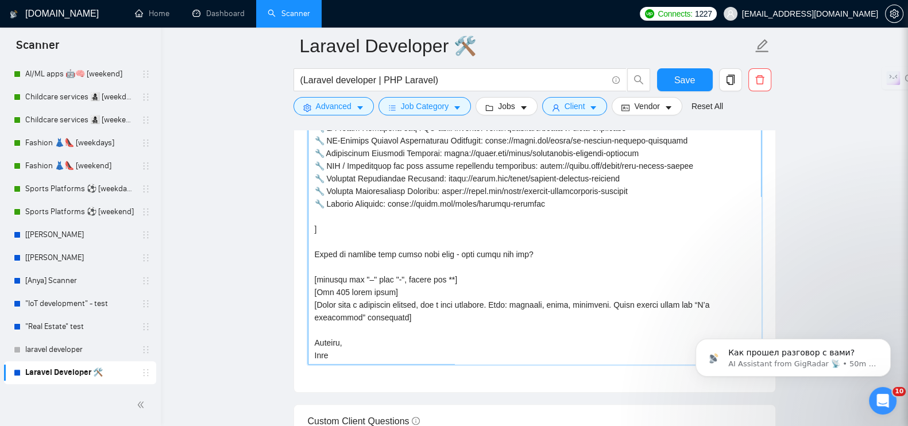
click at [447, 220] on textarea "Cover letter template:" at bounding box center [534, 235] width 453 height 258
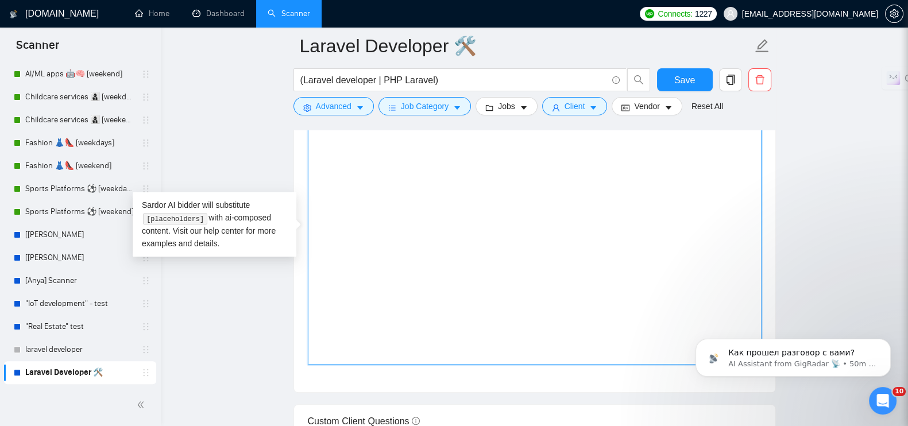
scroll to position [0, 0]
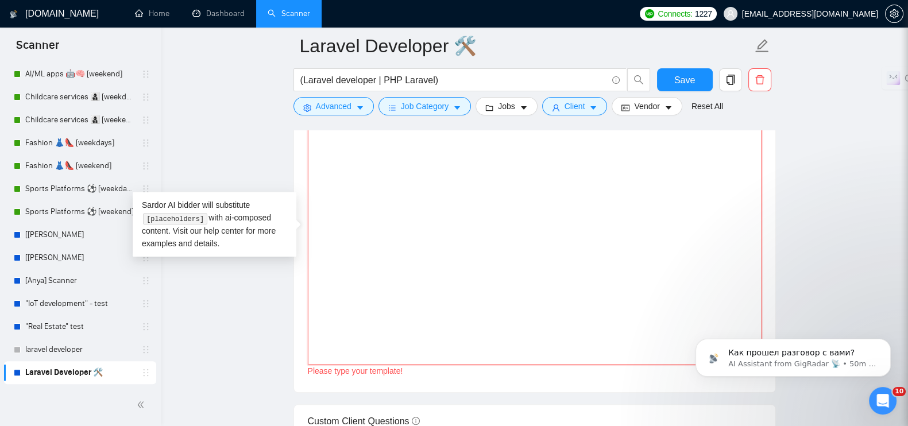
paste textarea "[Lorem i dolorsit ametcons adipi eli seddoe’t inci, utl "Etd 👋" ma "Al 👋". Eni'…"
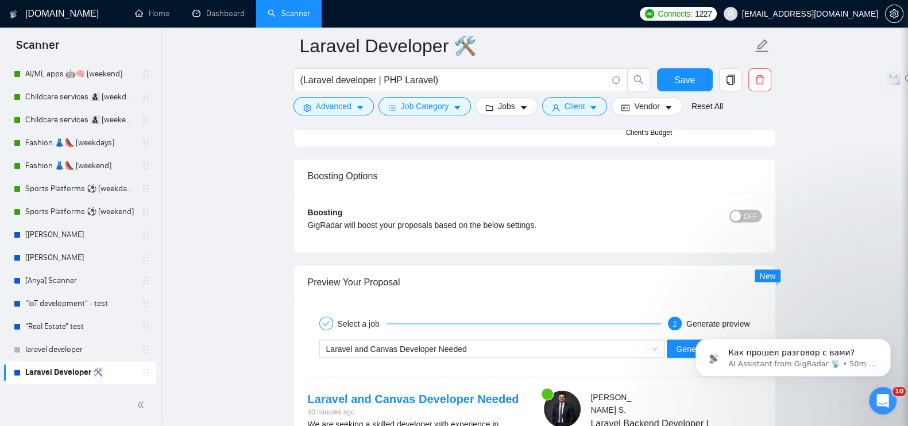
scroll to position [2816, 0]
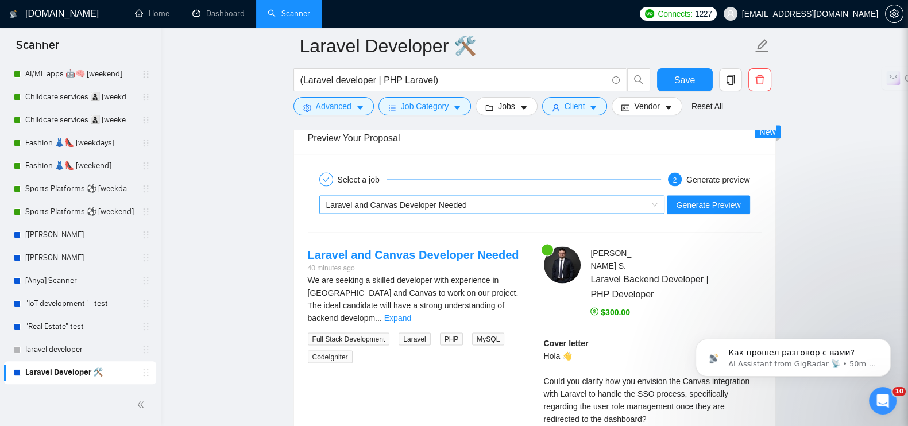
click at [657, 196] on span "Laravel and Canvas Developer Needed" at bounding box center [492, 204] width 332 height 17
type textarea "[Lorem i dolorsit ametcons adipi eli seddoe’t inci, utl "Etd 👋" ma "Al 👋". Eni'…"
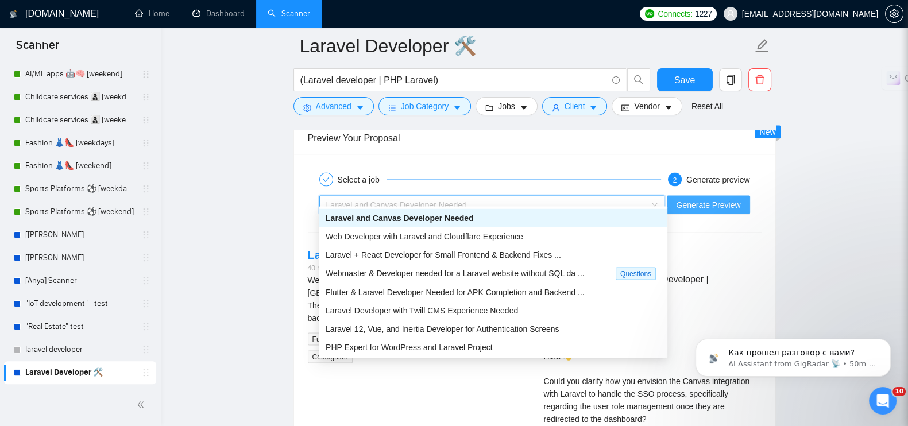
click at [716, 199] on span "Generate Preview" at bounding box center [708, 205] width 64 height 13
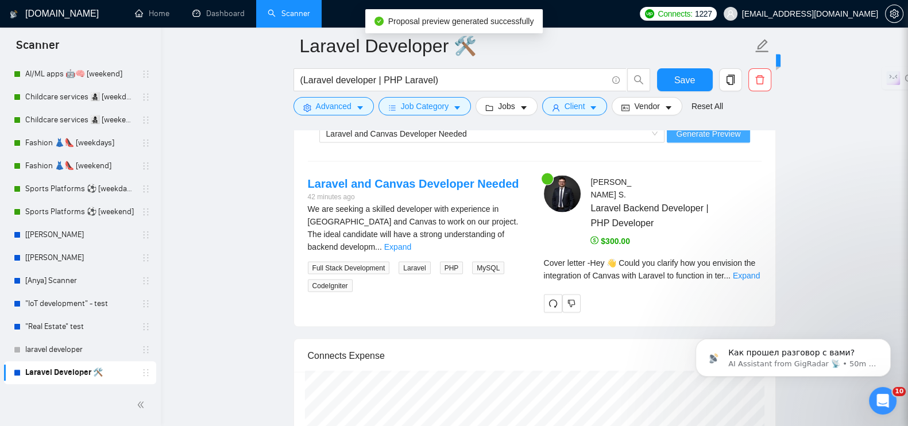
scroll to position [2960, 0]
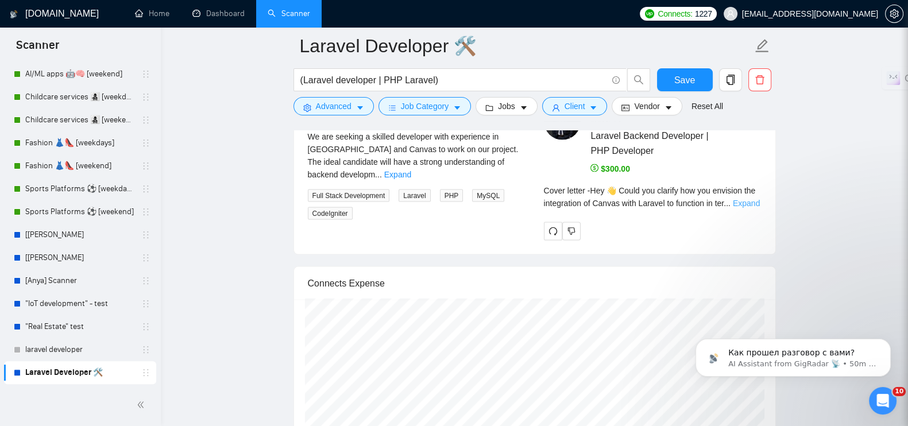
click at [743, 199] on link "Expand" at bounding box center [745, 203] width 27 height 9
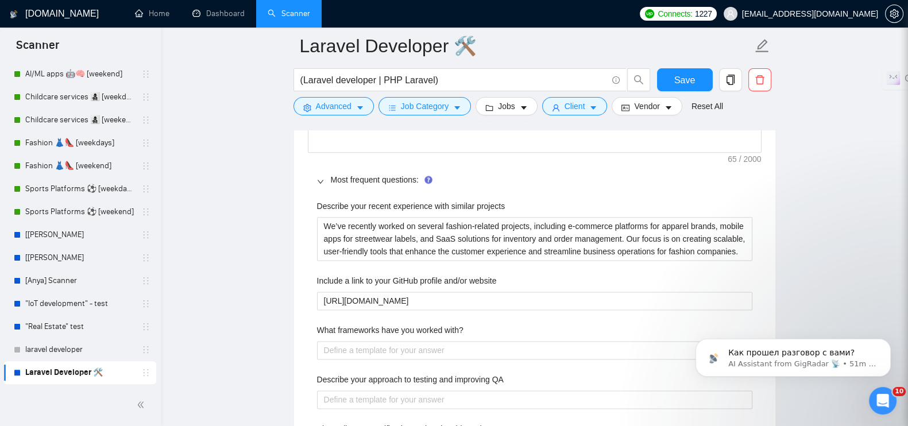
scroll to position [1525, 0]
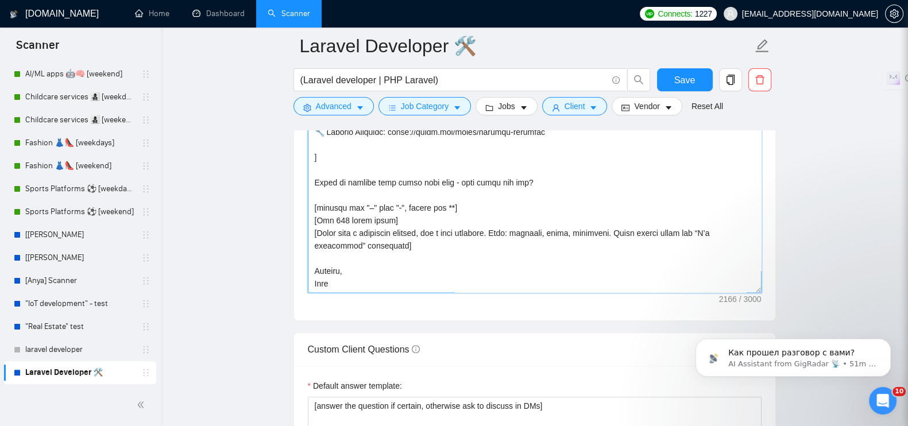
click at [462, 214] on textarea "Cover letter template:" at bounding box center [534, 163] width 453 height 258
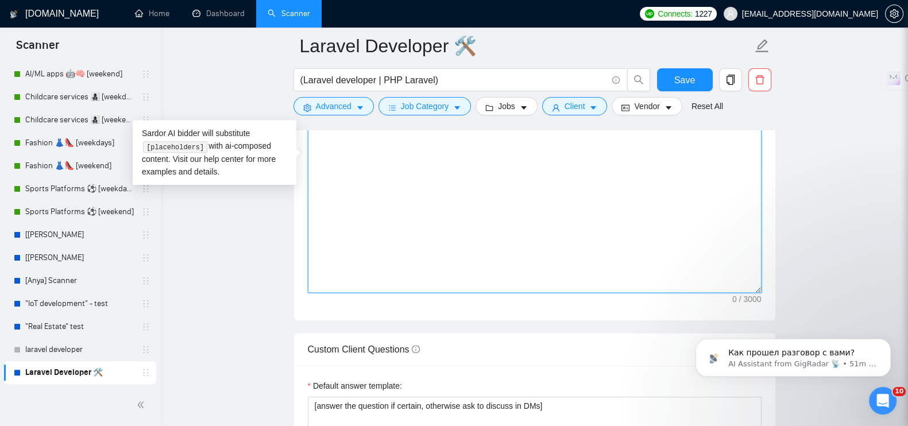
scroll to position [0, 0]
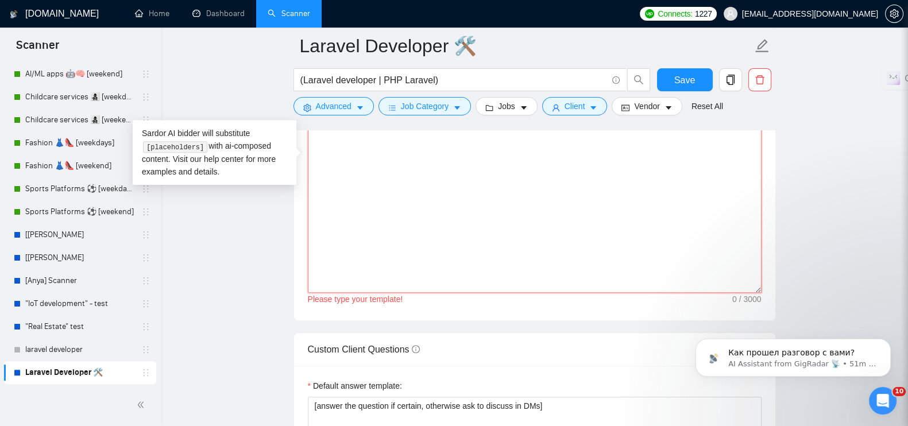
paste textarea "[Lorem i dolorsit ametcons adipi eli seddoe’t inci, utl "Et 👋". Dol'm ali enima…"
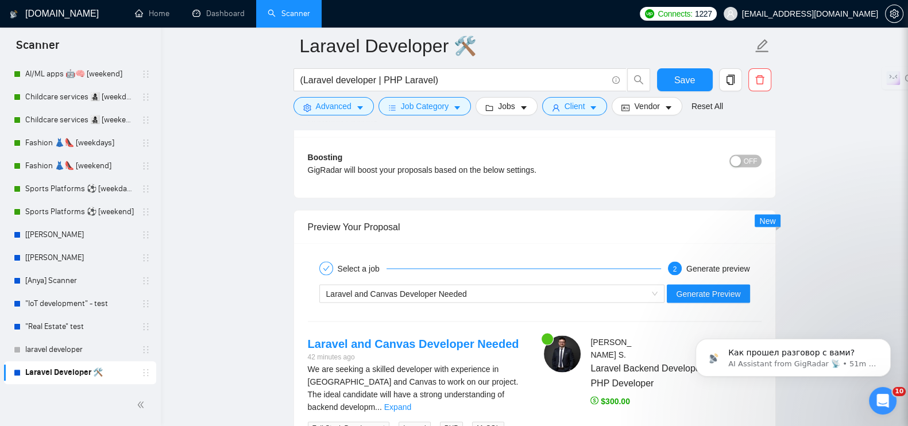
scroll to position [2816, 0]
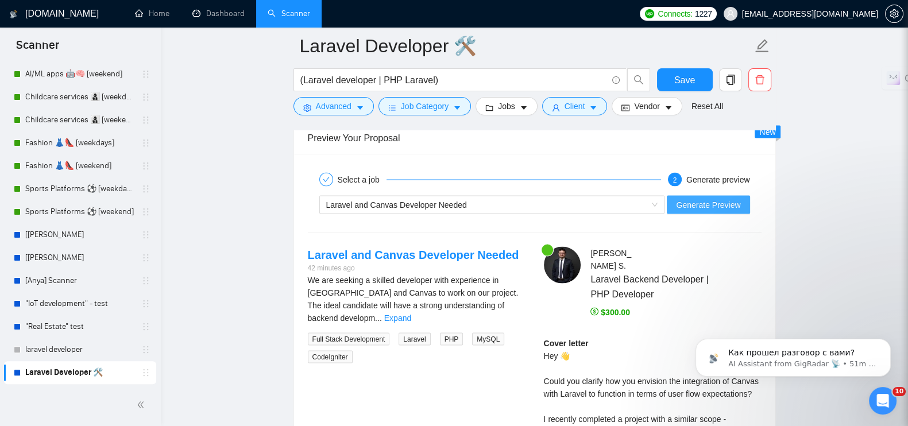
type textarea "[Lorem i dolorsit ametcons adipi eli seddoe’t inci, utl "Et 👋". Dol'm ali enima…"
click at [702, 199] on span "Generate Preview" at bounding box center [708, 205] width 64 height 13
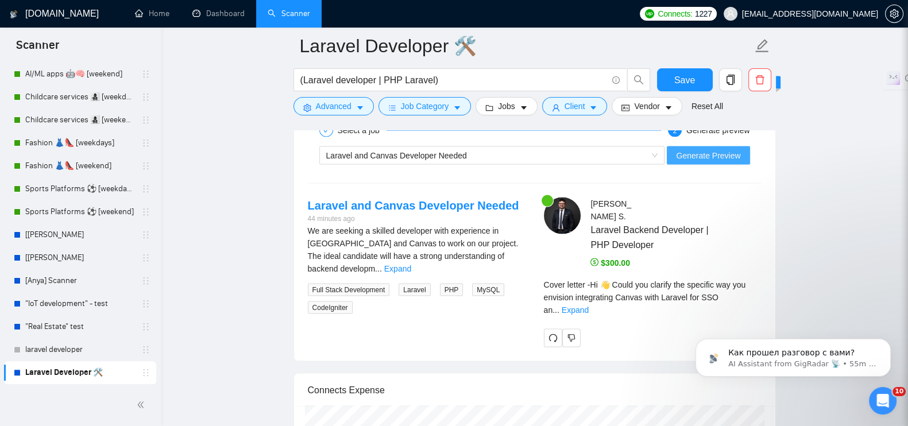
scroll to position [2888, 0]
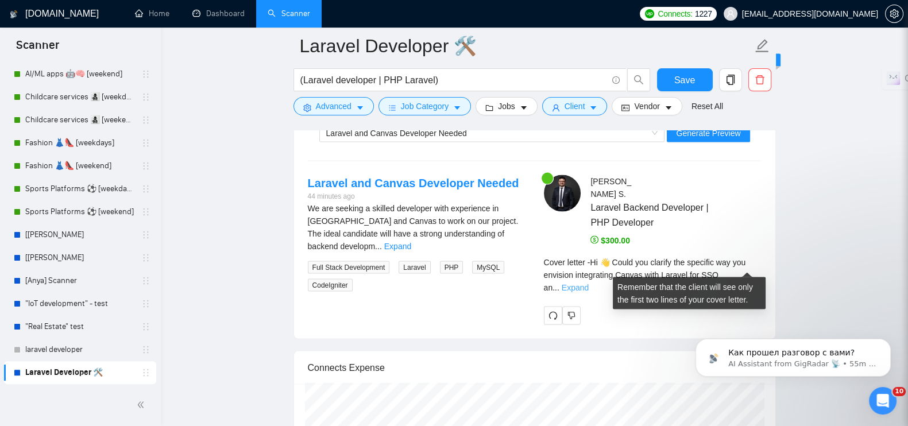
click at [588, 283] on link "Expand" at bounding box center [574, 287] width 27 height 9
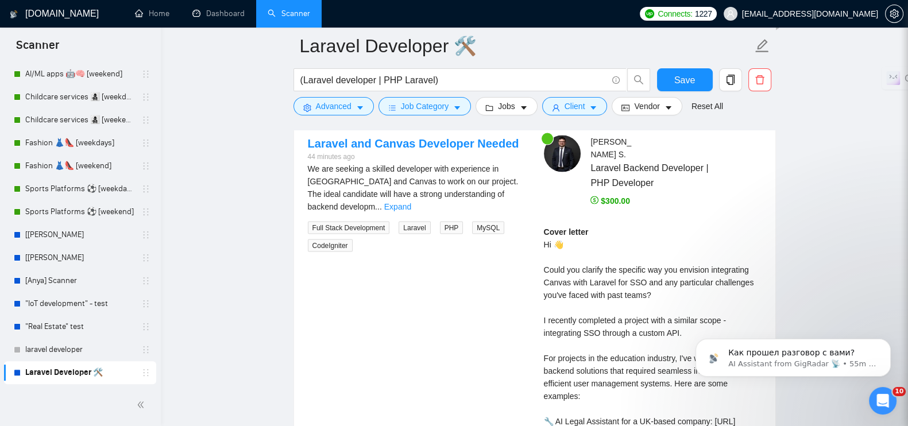
scroll to position [2960, 0]
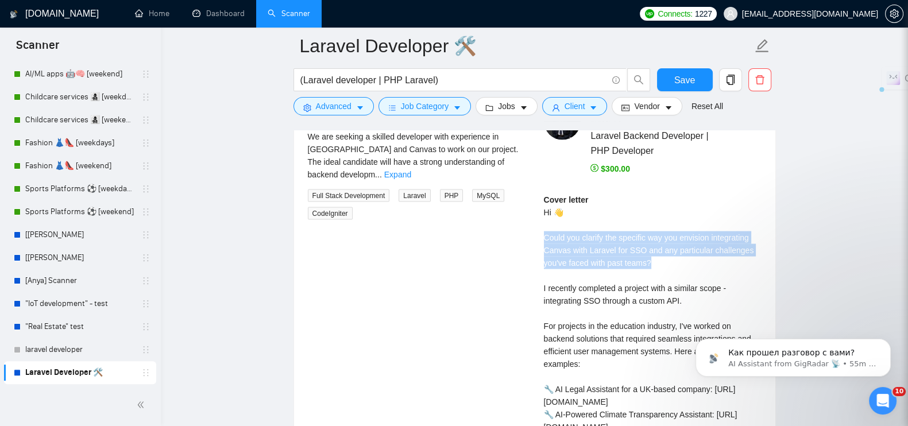
drag, startPoint x: 652, startPoint y: 256, endPoint x: 540, endPoint y: 232, distance: 114.4
click at [540, 232] on div "[PERSON_NAME] Laravel Backend Developer | PHP Developer $300.00 Cover letter Hi…" at bounding box center [652, 334] width 236 height 462
copy div "ould you clarify the specific way you envision integrating Canvas with Laravel …"
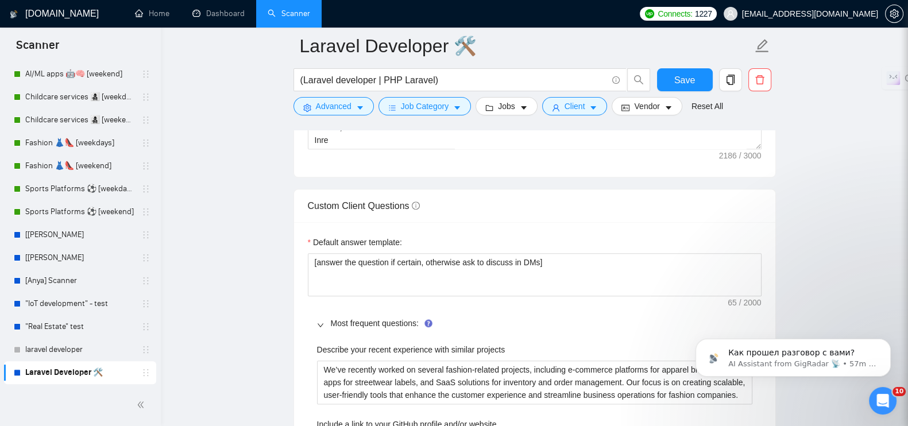
scroll to position [1453, 0]
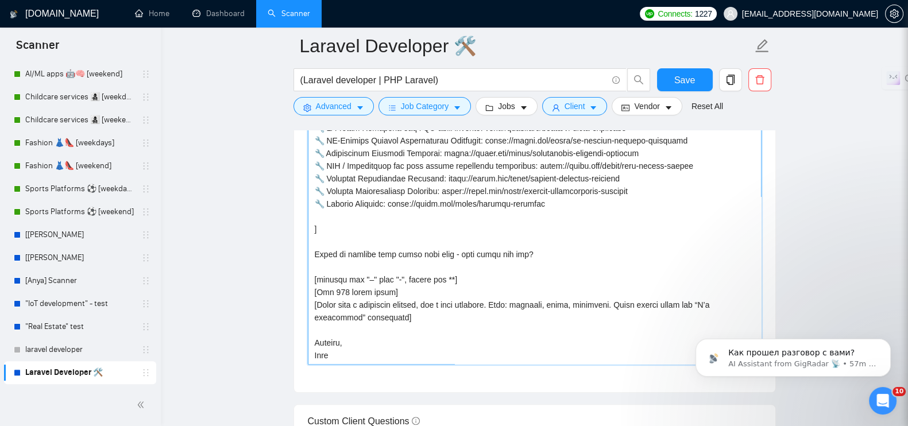
click at [449, 191] on textarea "Cover letter template:" at bounding box center [534, 235] width 453 height 258
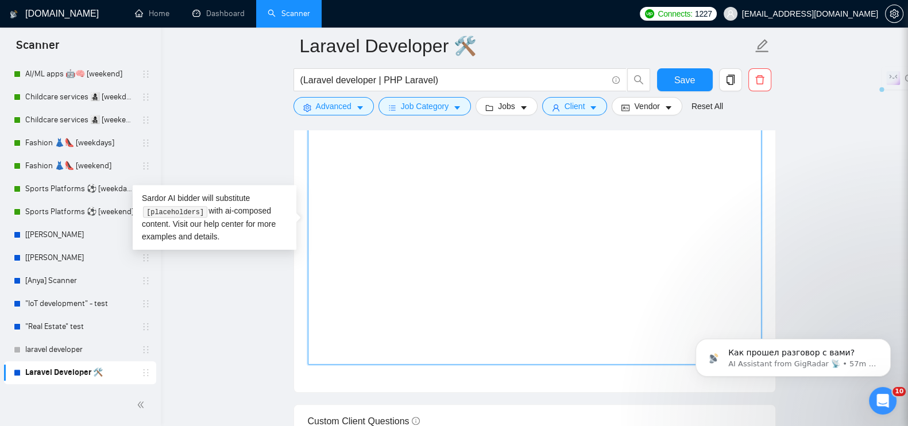
scroll to position [0, 0]
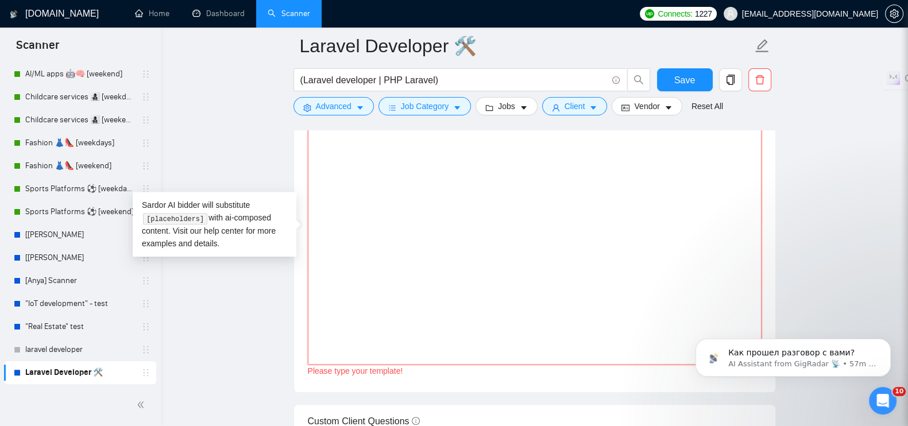
paste textarea "[Lorem i dolorsit ametcons adipi eli seddoe’t inci, utl "Et 👋". Dol'm ali enima…"
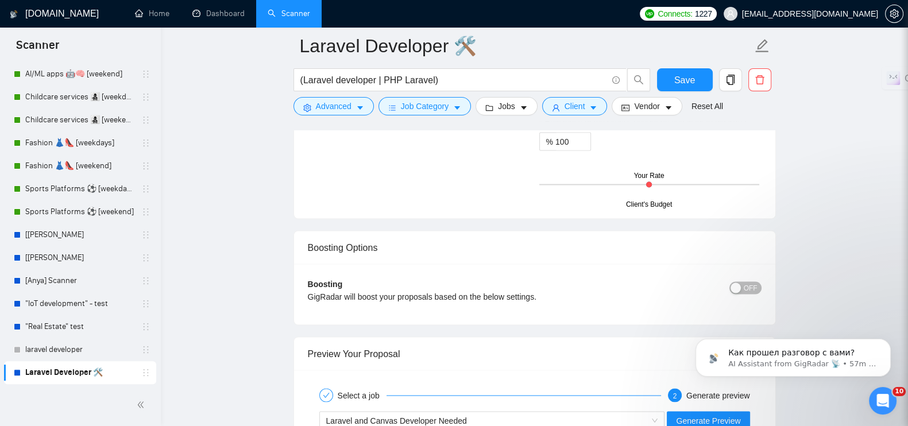
scroll to position [2816, 0]
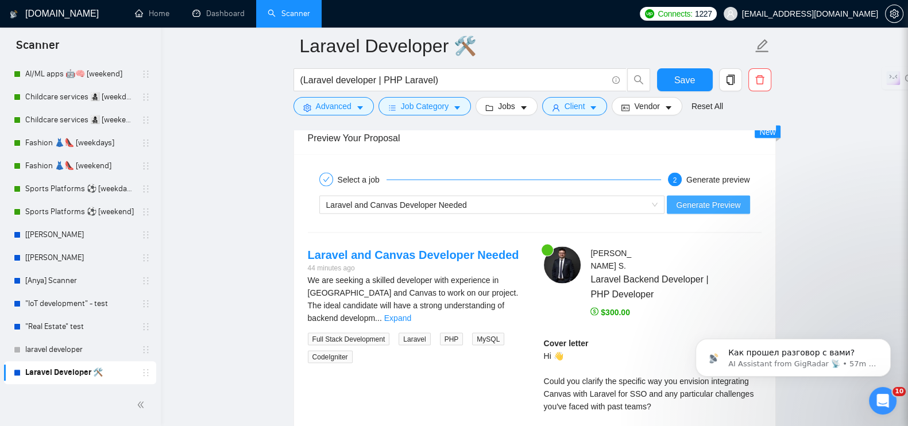
type textarea "[Lorem i dolorsit ametcons adipi eli seddoe’t inci, utl "Et 👋". Dol'm ali enima…"
click at [699, 201] on span "Generate Preview" at bounding box center [708, 205] width 64 height 13
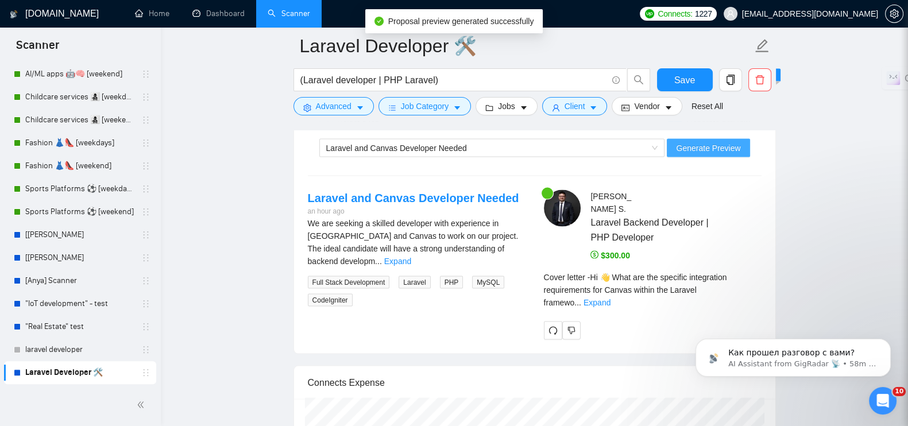
scroll to position [2960, 0]
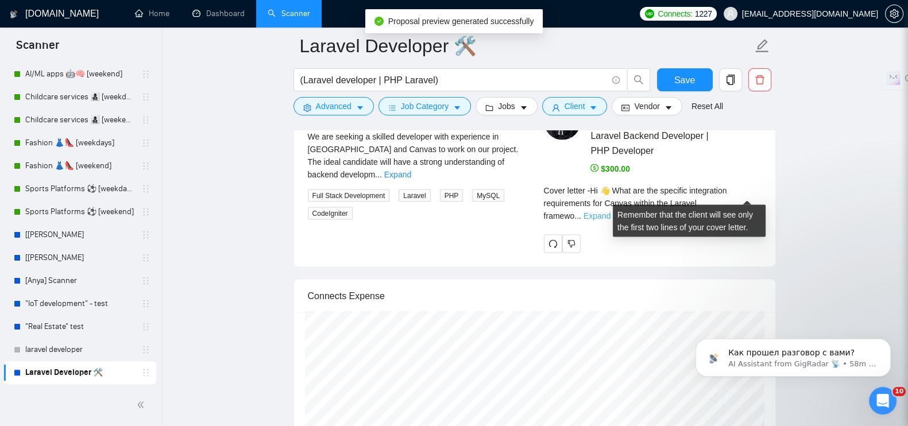
click at [610, 211] on link "Expand" at bounding box center [596, 215] width 27 height 9
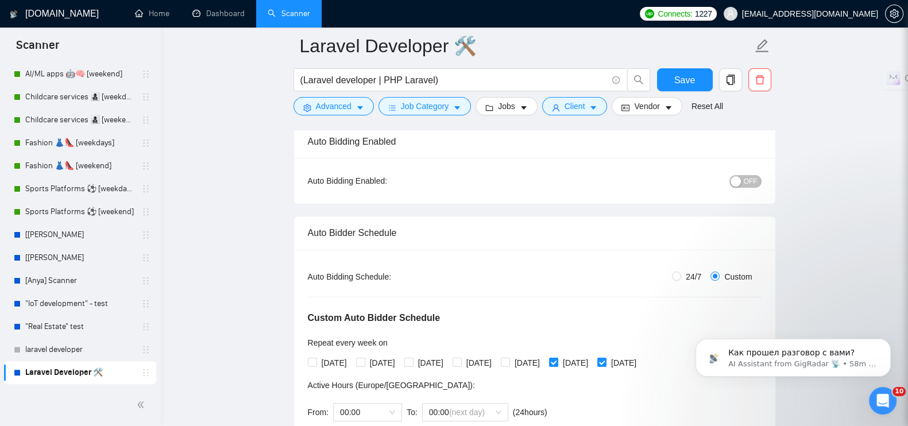
scroll to position [143, 0]
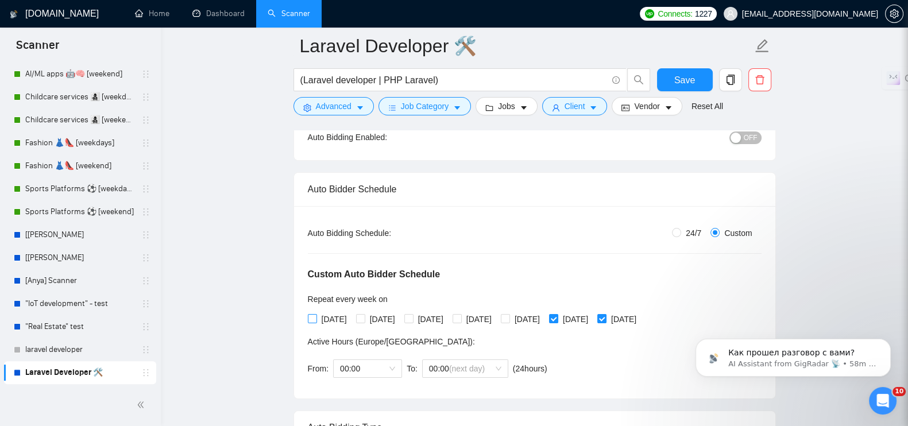
click at [314, 314] on input "[DATE]" at bounding box center [312, 318] width 8 height 8
checkbox input "true"
click at [364, 314] on input "[DATE]" at bounding box center [360, 318] width 8 height 8
checkbox input "true"
click at [413, 314] on span at bounding box center [408, 318] width 9 height 9
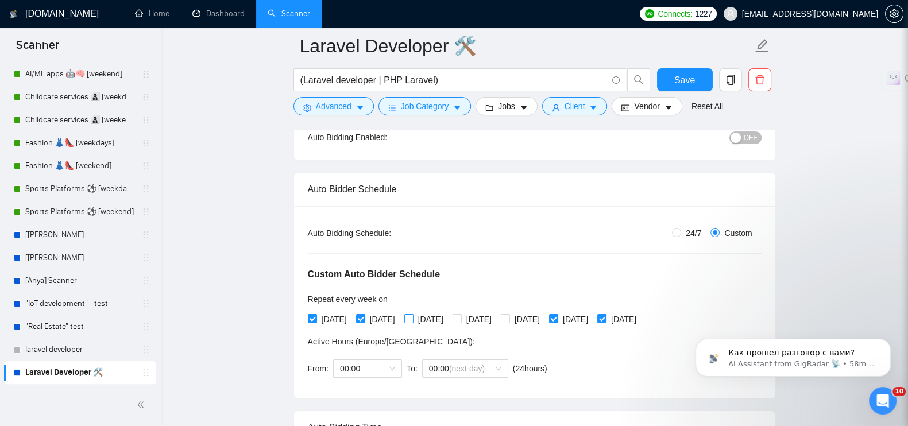
click at [412, 314] on input "[DATE]" at bounding box center [408, 318] width 8 height 8
checkbox input "true"
click at [462, 314] on span at bounding box center [456, 318] width 9 height 9
click at [460, 314] on input "[DATE]" at bounding box center [456, 318] width 8 height 8
checkbox input "true"
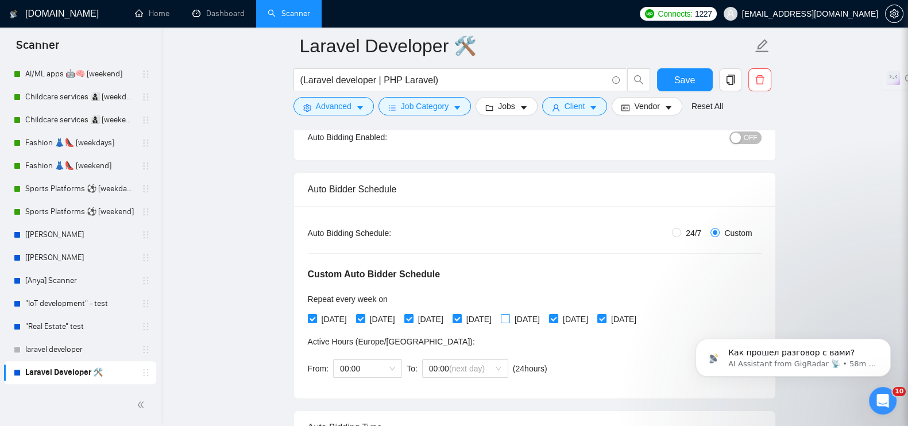
click at [510, 314] on span at bounding box center [505, 318] width 9 height 9
click at [509, 314] on input "[DATE]" at bounding box center [505, 318] width 8 height 8
checkbox input "true"
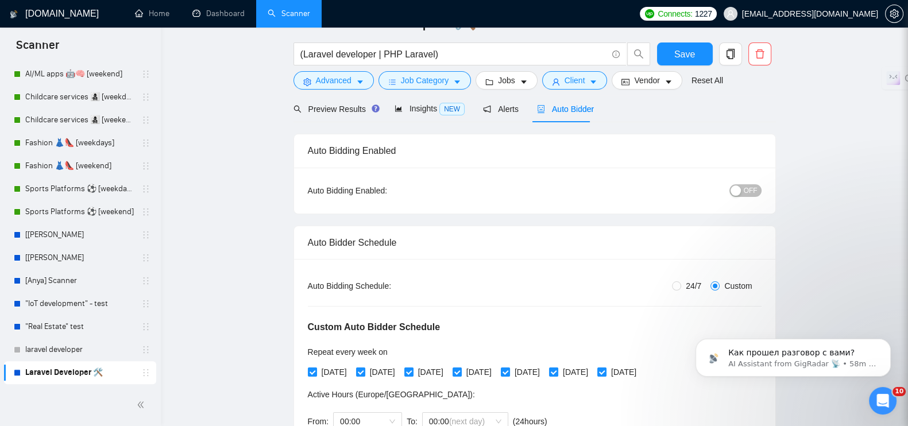
scroll to position [0, 0]
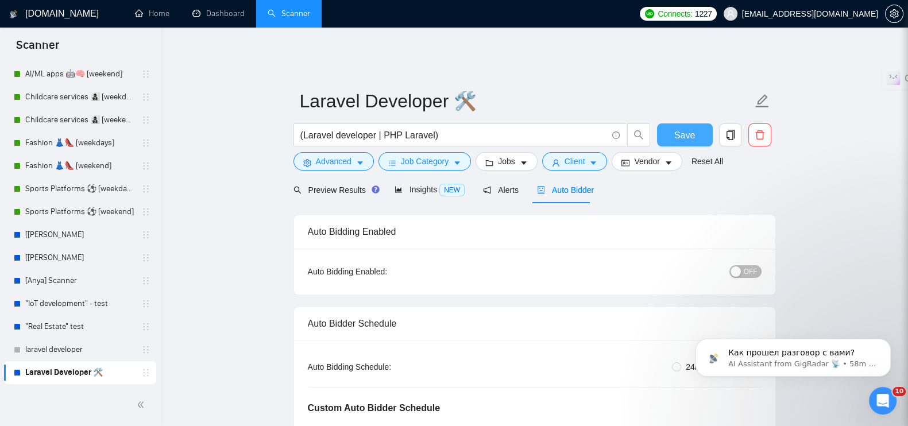
click at [679, 128] on span "Save" at bounding box center [684, 135] width 21 height 14
